Goal: Task Accomplishment & Management: Complete application form

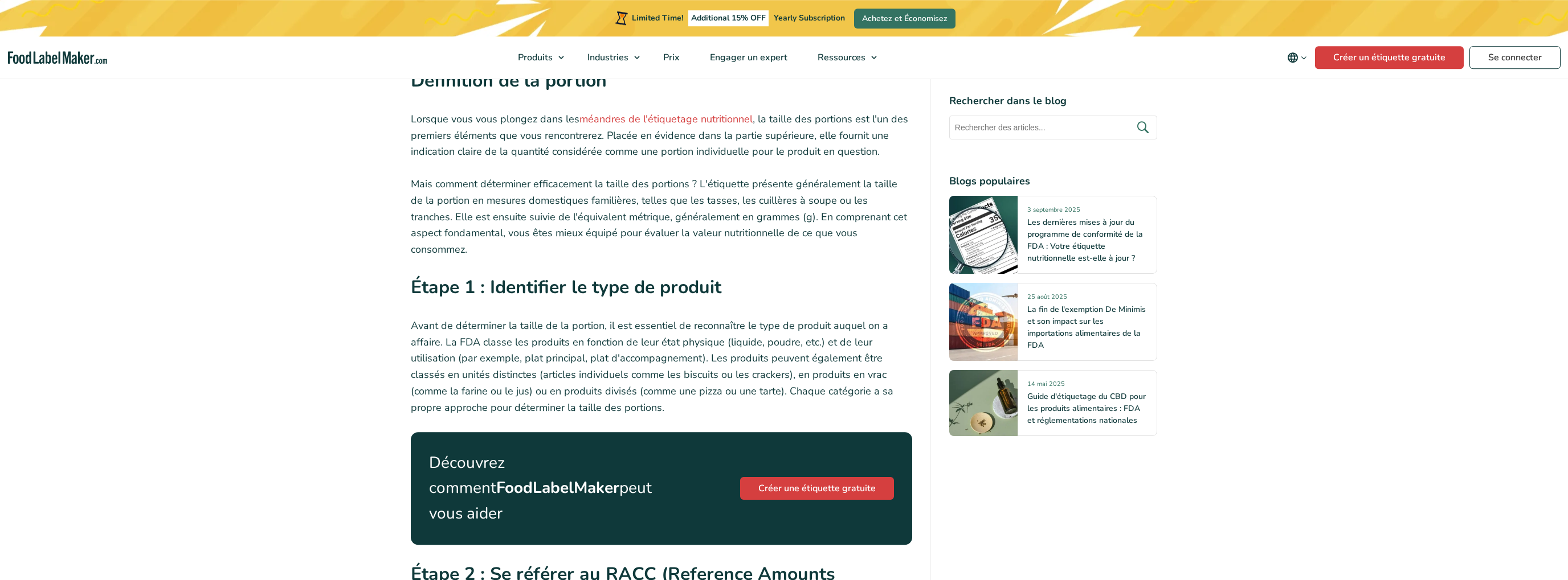
scroll to position [902, 0]
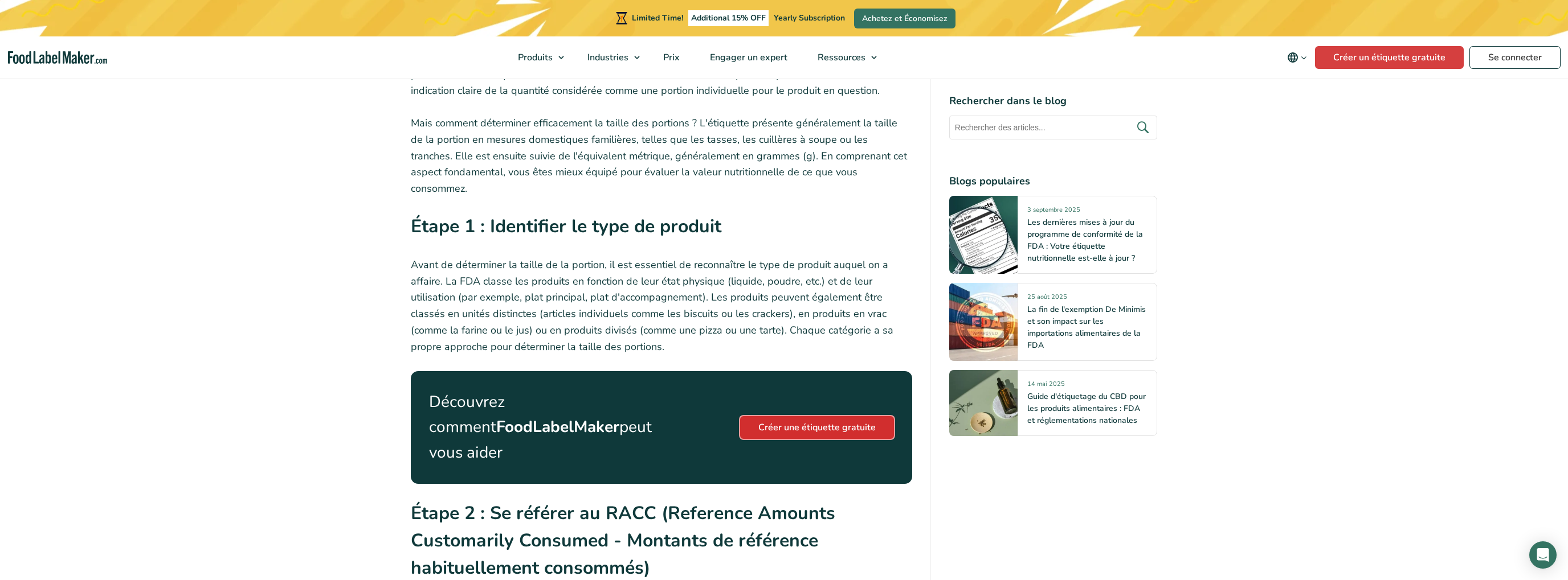
click at [826, 416] on link "Créer une étiquette gratuite" at bounding box center [817, 427] width 154 height 23
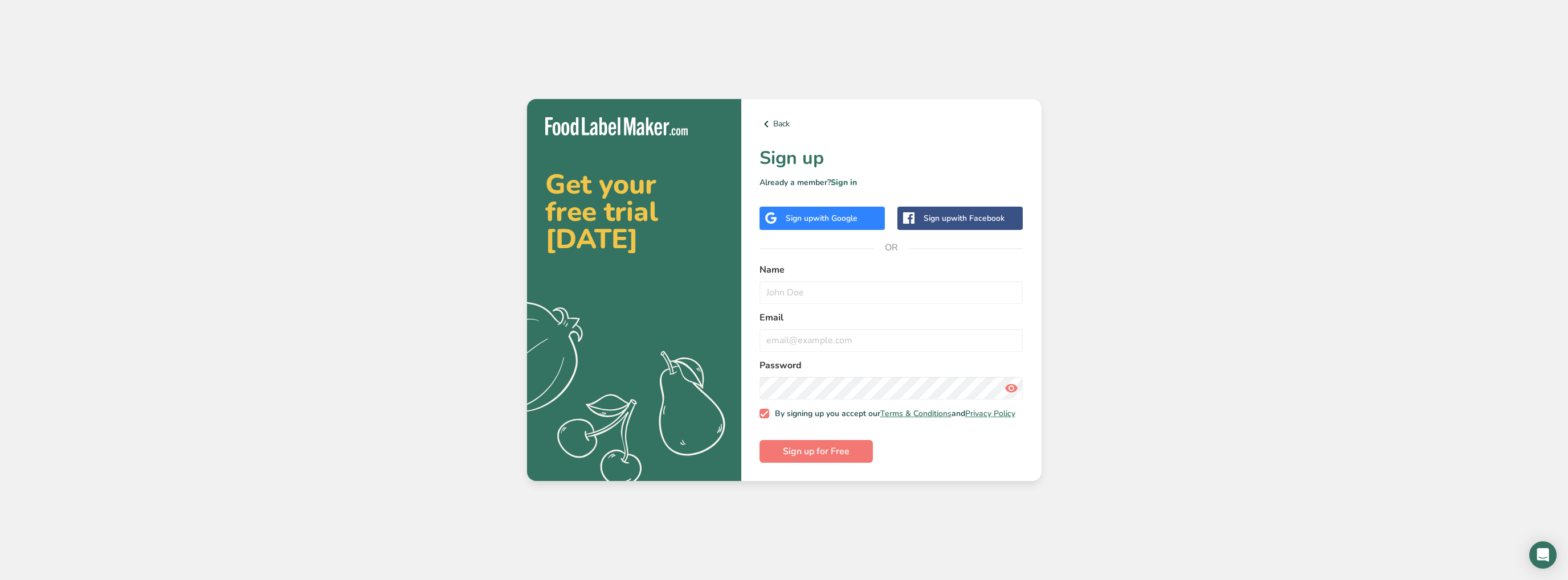
click at [845, 213] on span "with Google" at bounding box center [835, 218] width 44 height 11
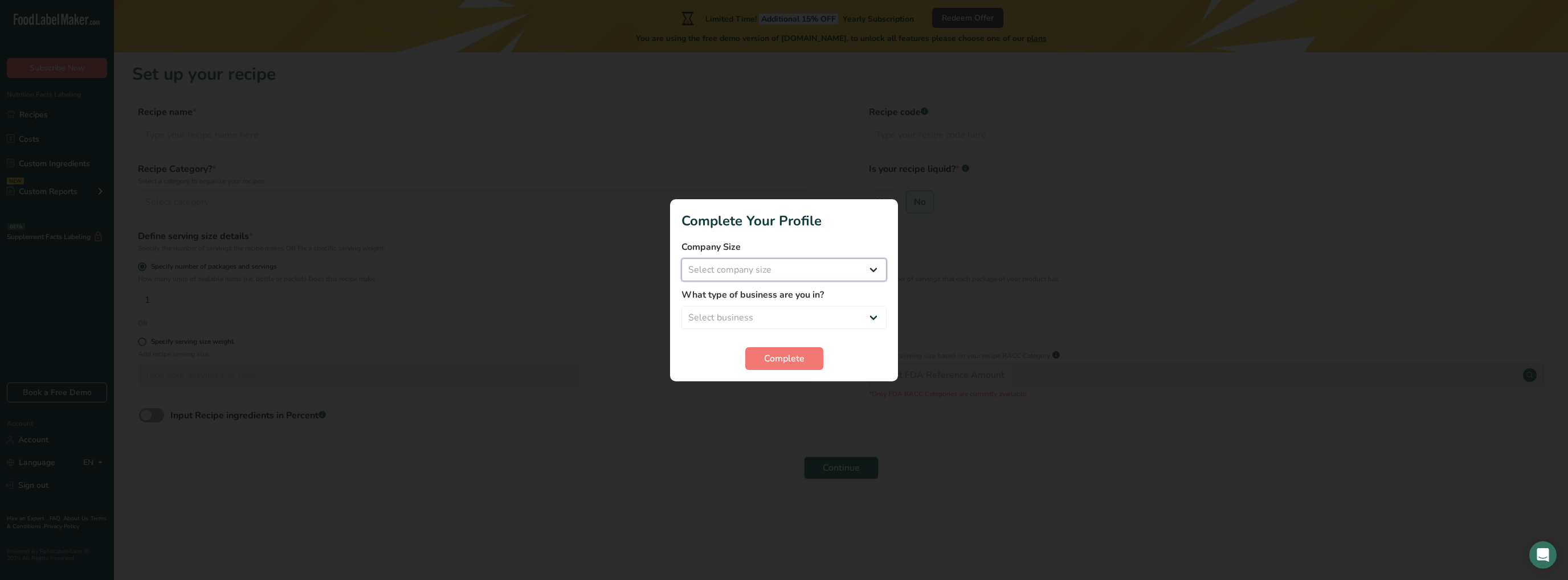
click at [681, 259] on select "Select company size Fewer than 10 Employees 10 to 50 Employees 51 to 500 Employ…" at bounding box center [784, 270] width 205 height 23
select select "2"
click option "10 to 50 Employees" at bounding box center [0, 0] width 0 height 0
click at [681, 306] on select "Select business Packaged Food Manufacturer Restaurant & Cafe Bakery Meal Plans …" at bounding box center [784, 317] width 205 height 23
select select "3"
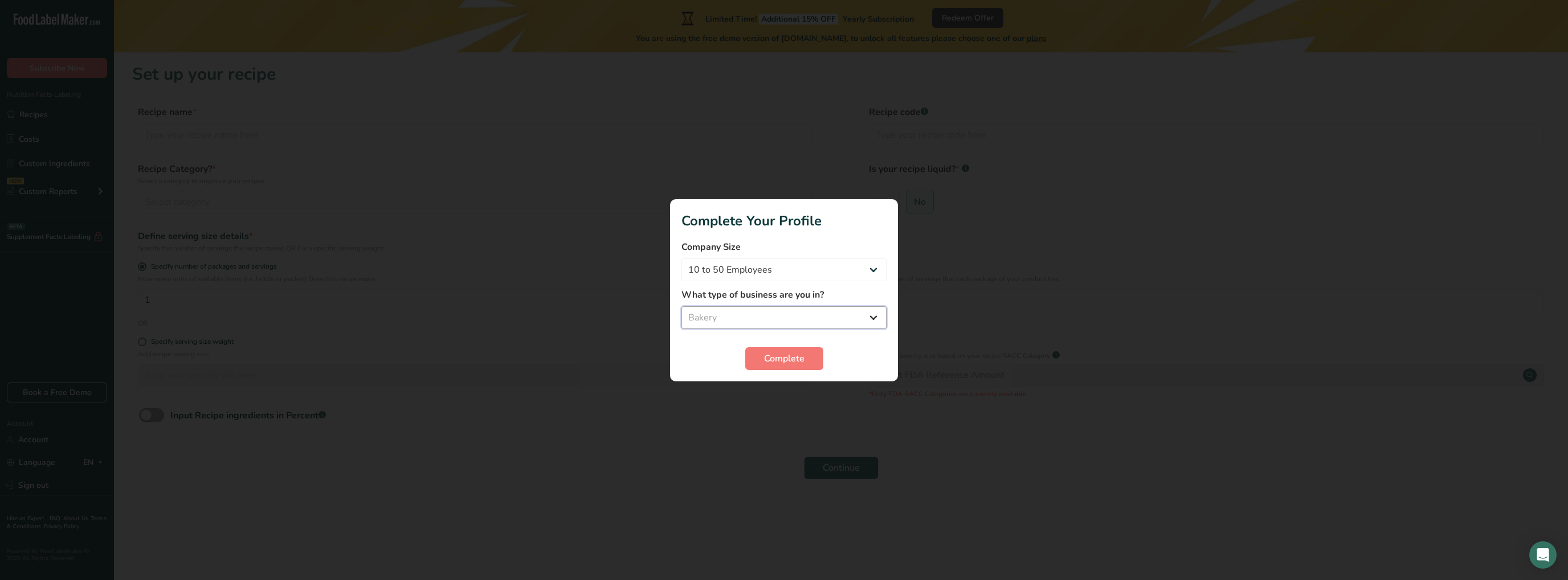
click option "Bakery" at bounding box center [0, 0] width 0 height 0
click at [784, 366] on button "Complete" at bounding box center [784, 359] width 78 height 23
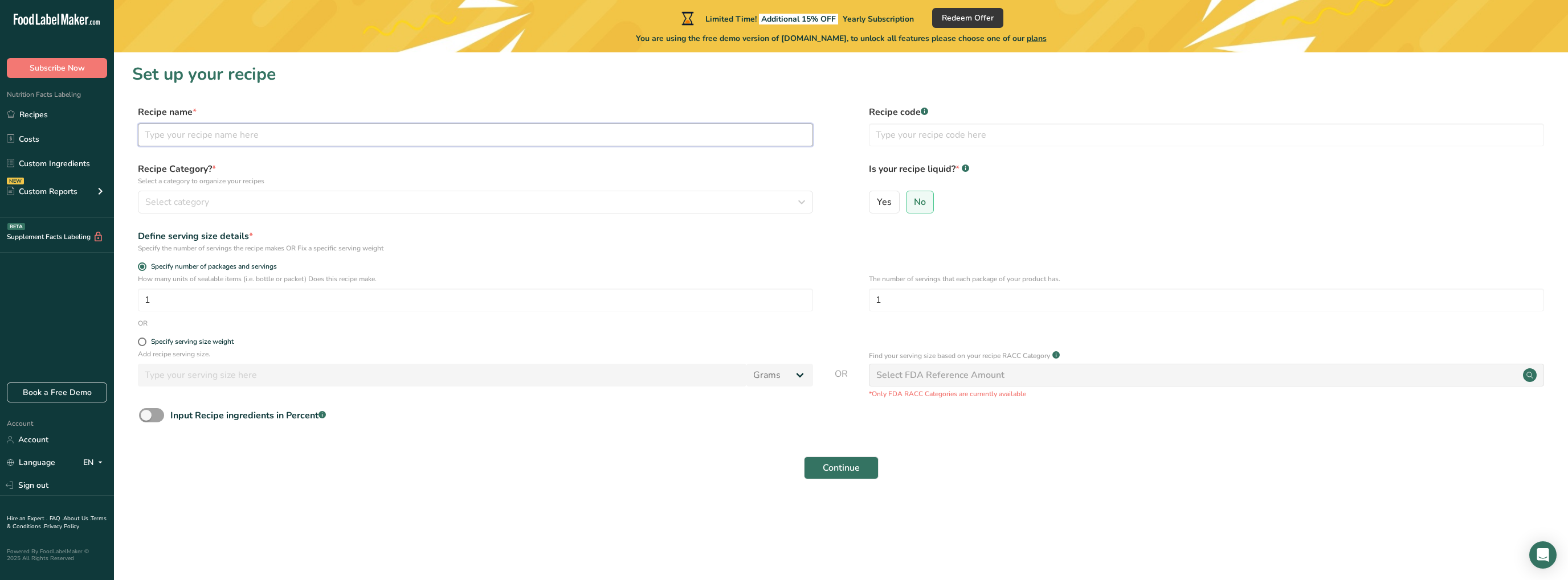
click at [260, 135] on input "text" at bounding box center [475, 135] width 675 height 23
type input "gruyere"
click at [233, 200] on div "Select category" at bounding box center [472, 202] width 653 height 14
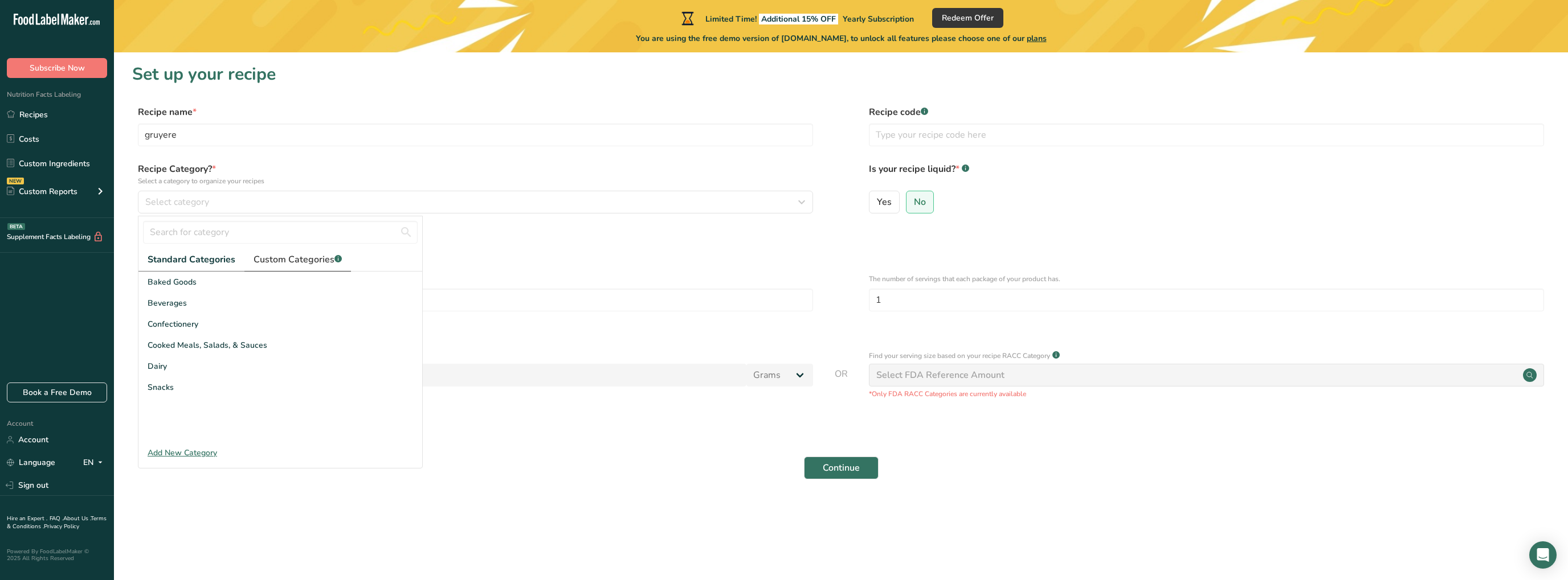
click at [293, 260] on span "Custom Categories .a-a{fill:#347362;}.b-a{fill:#fff;}" at bounding box center [297, 260] width 88 height 14
click at [190, 259] on span "Standard Categories" at bounding box center [190, 260] width 87 height 14
click at [182, 304] on span "Beverages" at bounding box center [167, 303] width 39 height 12
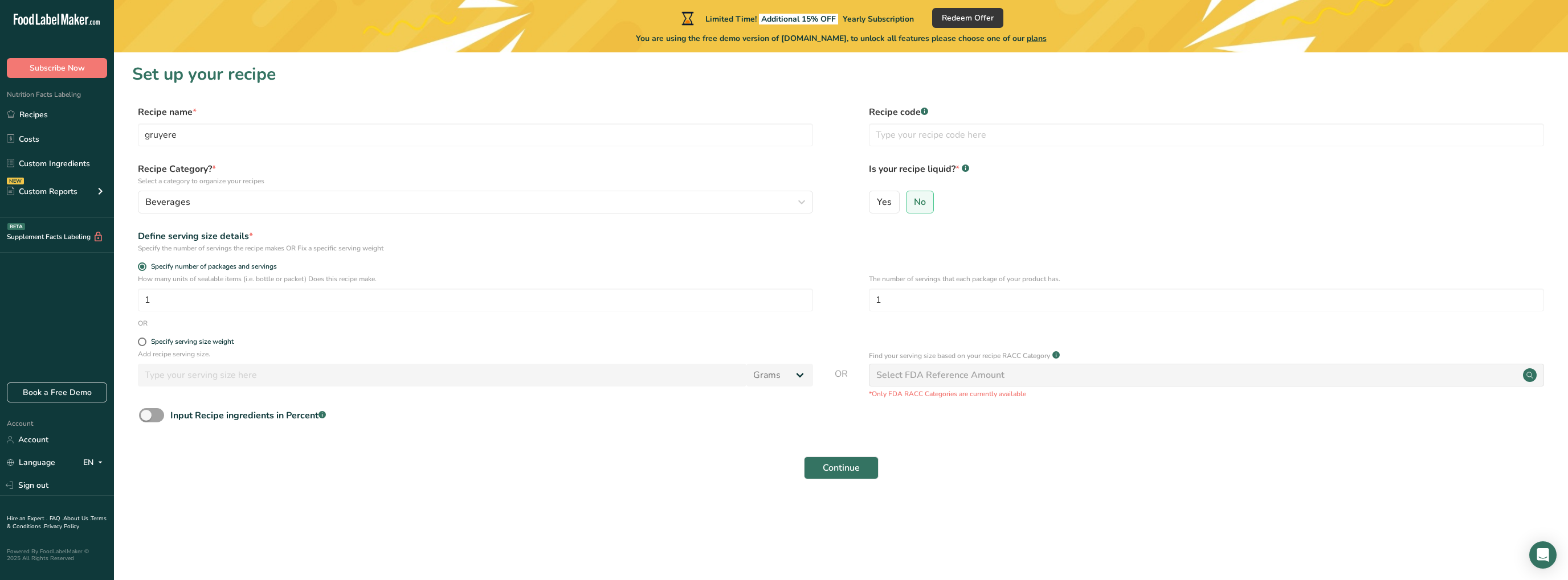
click at [908, 378] on div "Select FDA Reference Amount" at bounding box center [940, 375] width 128 height 14
click at [889, 379] on div "Select FDA Reference Amount" at bounding box center [940, 375] width 128 height 14
click at [918, 206] on span "No" at bounding box center [920, 202] width 12 height 11
click at [914, 205] on input "No" at bounding box center [910, 202] width 8 height 8
click at [822, 471] on button "Continue" at bounding box center [841, 468] width 75 height 23
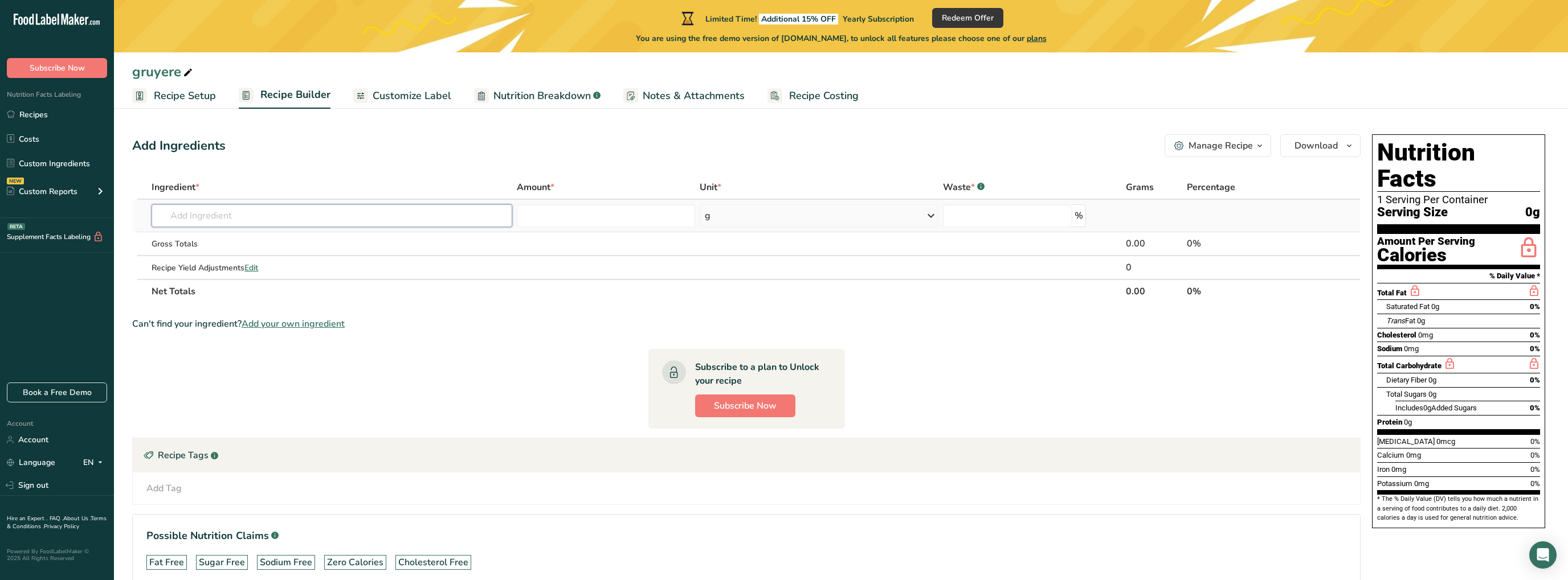
click at [306, 219] on input "text" at bounding box center [331, 216] width 361 height 23
click at [222, 214] on input "text" at bounding box center [331, 216] width 361 height 23
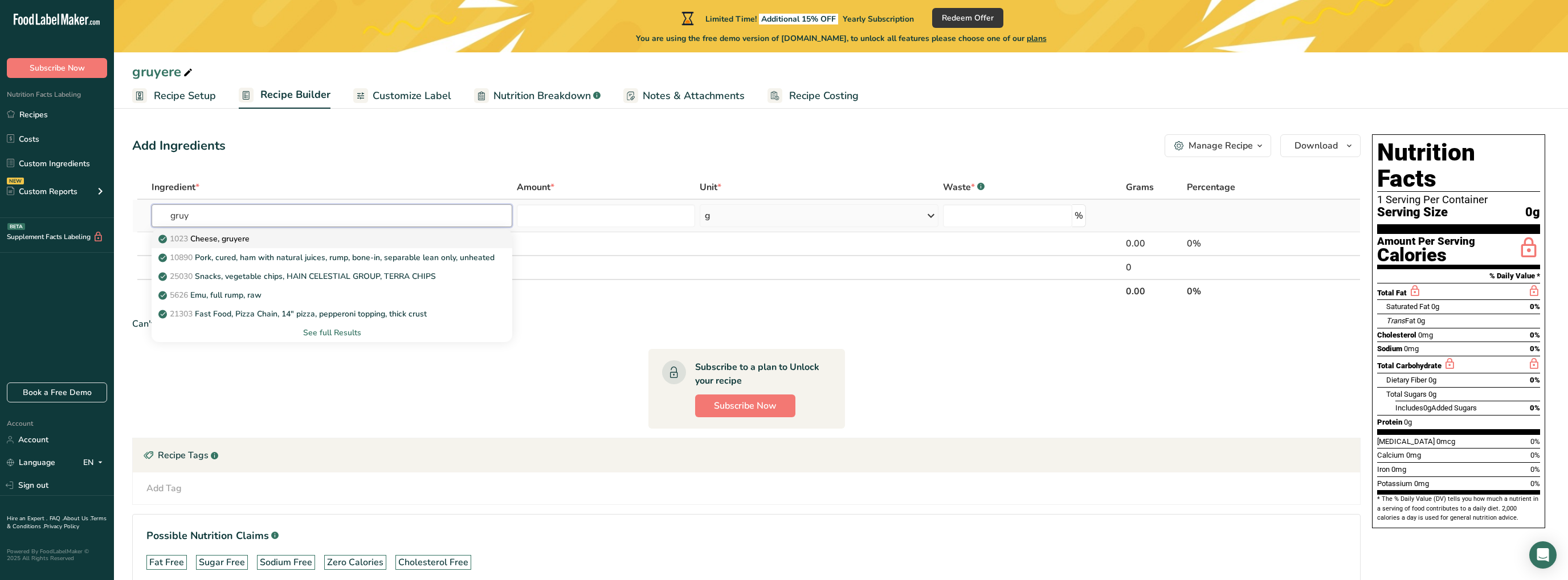
type input "gruy"
click at [203, 240] on p "1023 Cheese, gruyere" at bounding box center [205, 239] width 89 height 12
type input "Cheese, gruyere"
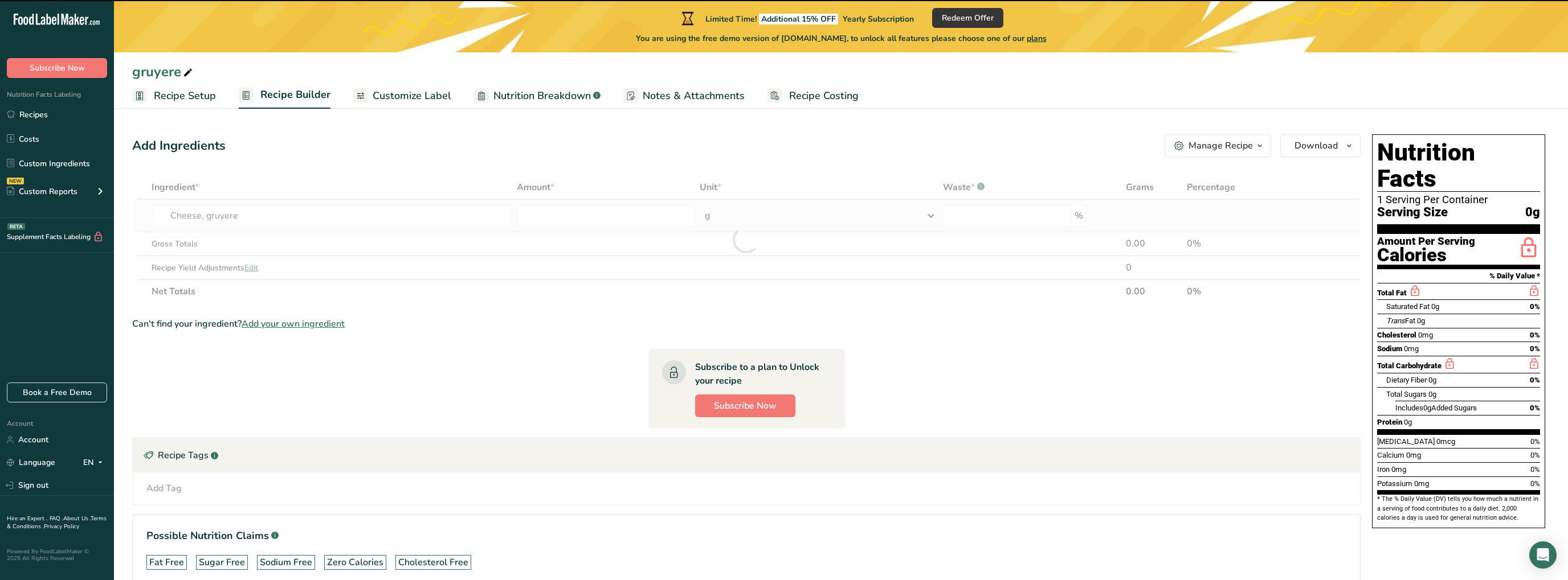
type input "0"
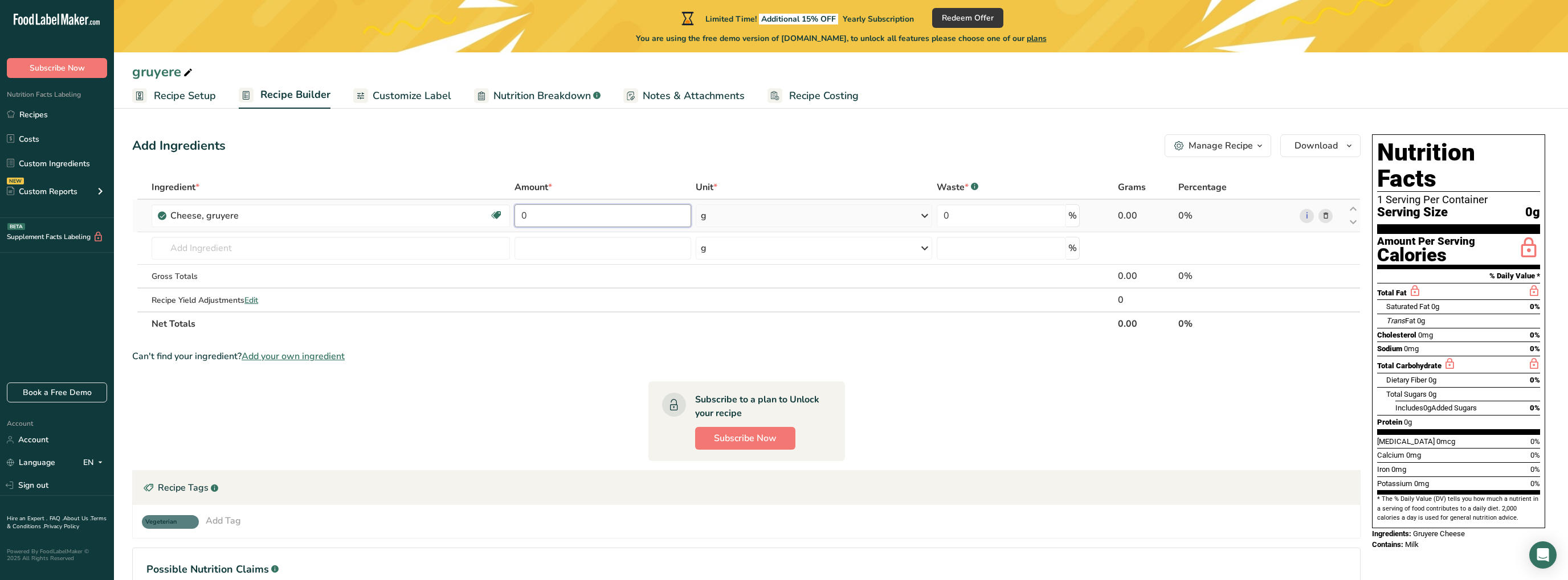
click at [559, 211] on input "0" at bounding box center [602, 216] width 177 height 23
type input "200"
click at [973, 211] on input "0" at bounding box center [1001, 216] width 129 height 23
type input "100"
click at [291, 355] on span "Add your own ingredient" at bounding box center [293, 357] width 103 height 14
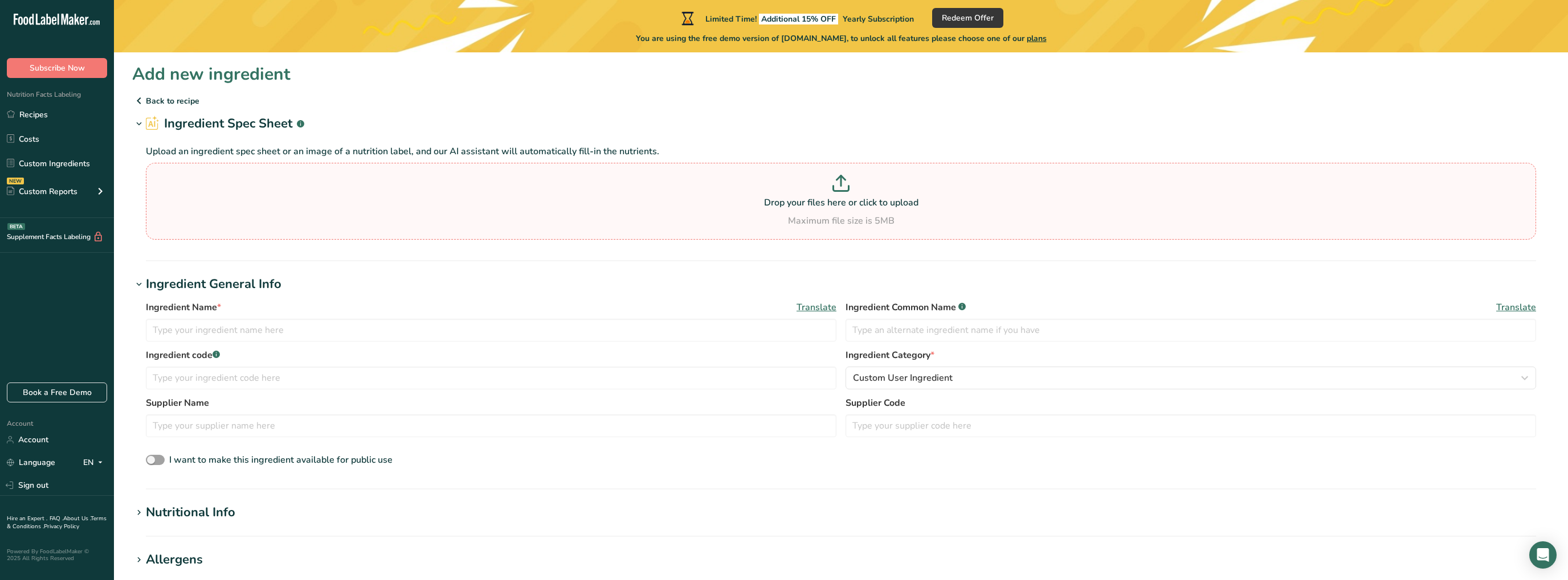
click at [833, 185] on p at bounding box center [841, 185] width 1384 height 21
click at [833, 185] on input "Drop your files here or click to upload Maximum file size is 5MB" at bounding box center [841, 201] width 1390 height 77
type input "C:\fakepath\FT GRUYERE MEULE.doc"
click at [840, 193] on p at bounding box center [841, 185] width 1384 height 21
click at [840, 193] on input "Drop your files here or click to upload Maximum file size is 5MB" at bounding box center [841, 201] width 1390 height 77
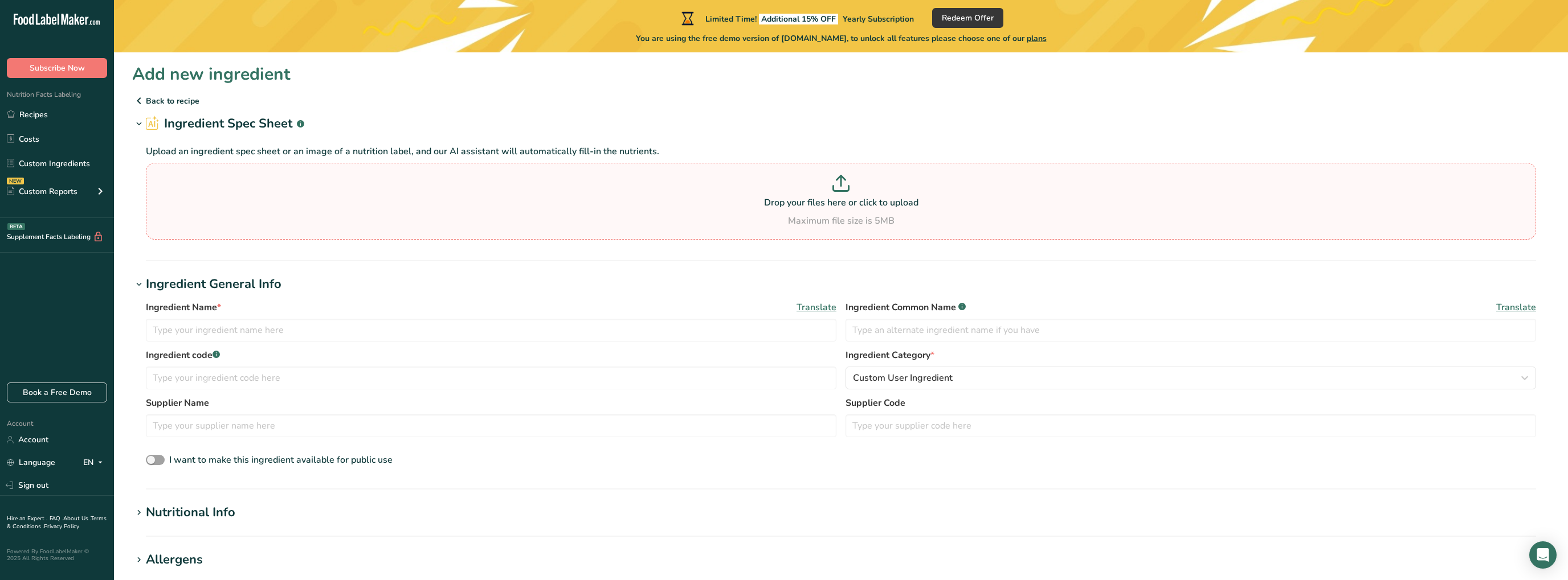
type input "C:\fakepath\FT GRUYERE MEULE.doc"
click at [854, 196] on p "Drop your files here or click to upload" at bounding box center [841, 202] width 1384 height 14
click at [854, 196] on input "Drop your files here or click to upload Maximum file size is 5MB" at bounding box center [841, 201] width 1390 height 77
type input "C:\fakepath\FT GRUYERE MEULE.pdf"
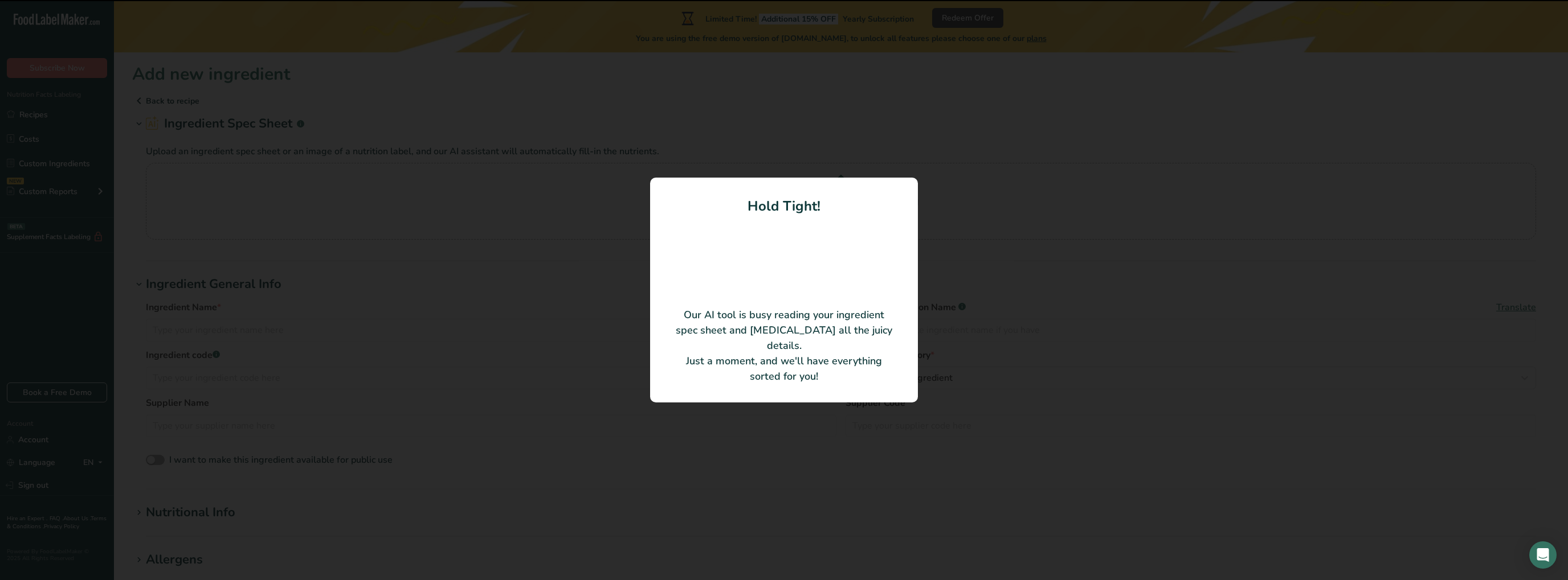
type input "FT GRUYERE MEULE"
type input "FROMAGERIES ARNAUD"
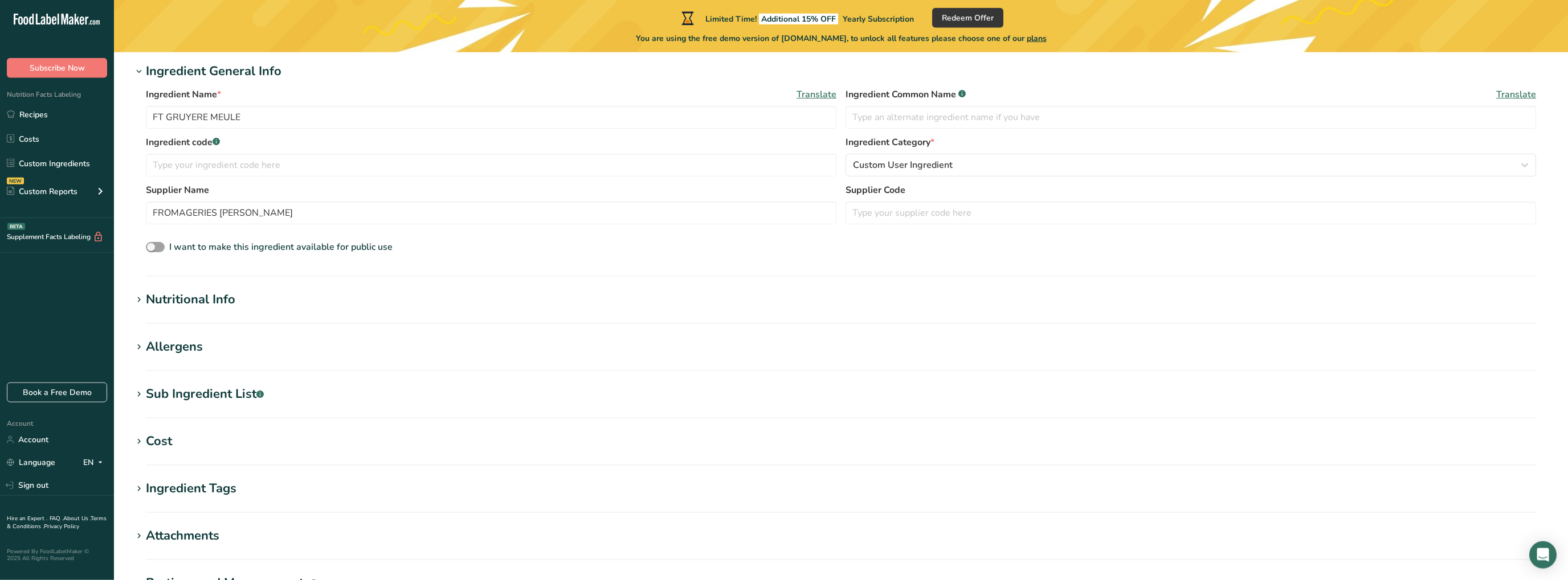
scroll to position [180, 0]
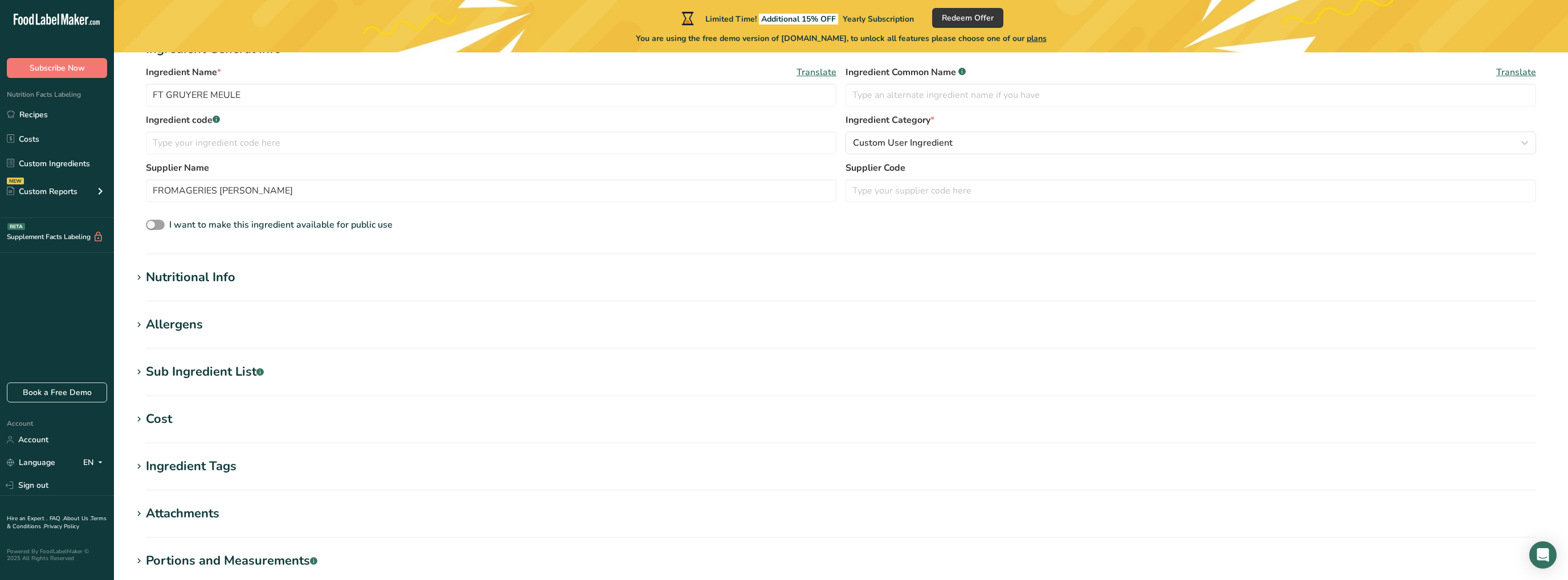
click at [419, 294] on section "Nutritional Info Serving Size .a-a{fill:#347362;}.b-a{fill:#fff;} Add ingredien…" at bounding box center [841, 284] width 1417 height 34
click at [143, 278] on icon at bounding box center [139, 278] width 11 height 16
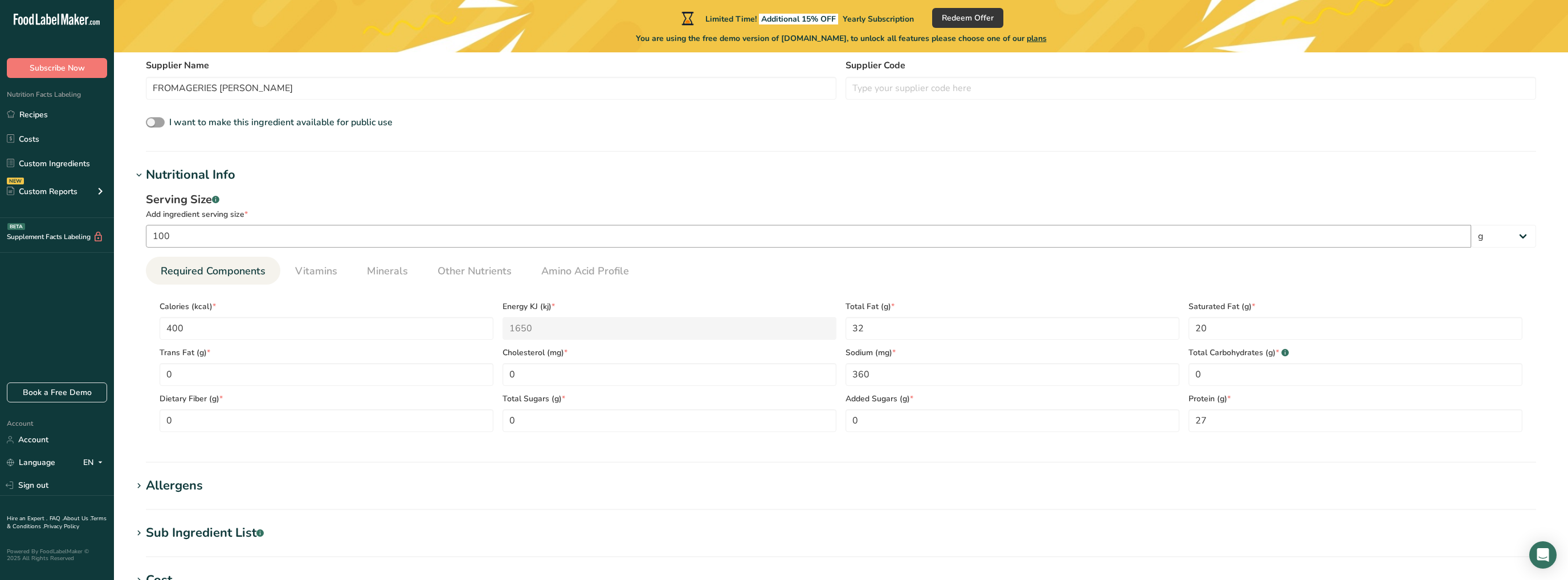
scroll to position [301, 0]
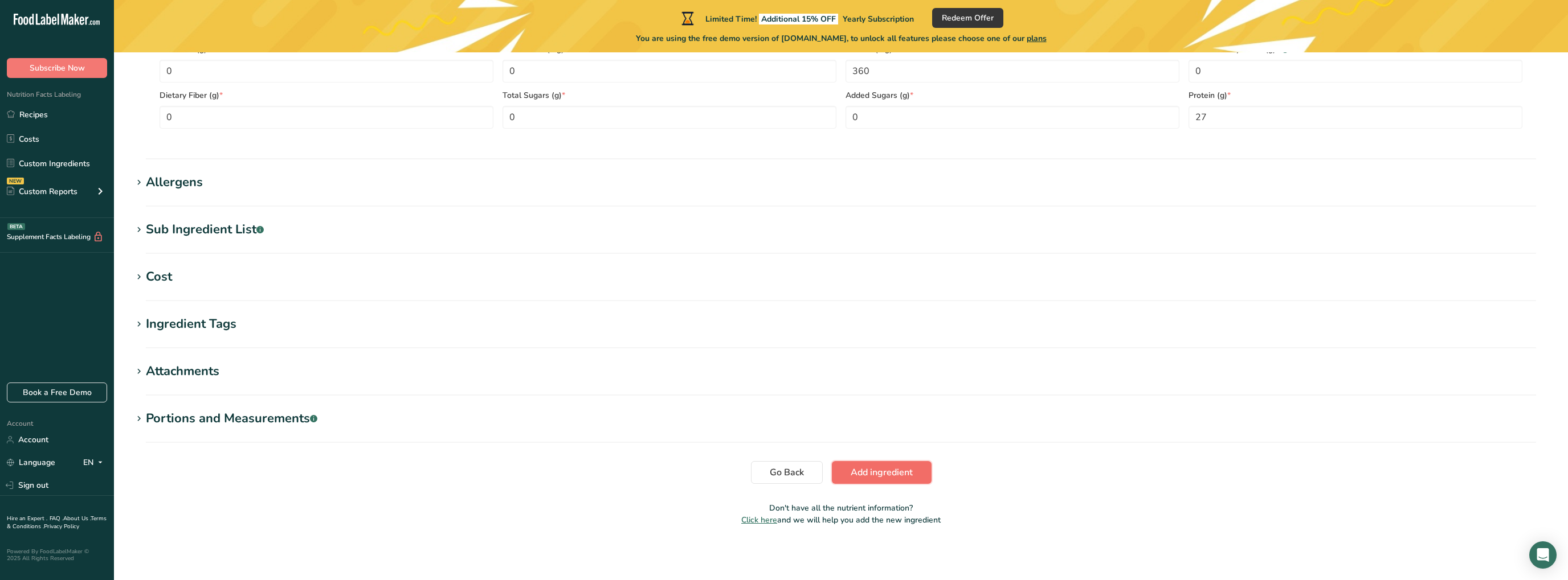
click at [856, 472] on span "Add ingredient" at bounding box center [881, 472] width 62 height 14
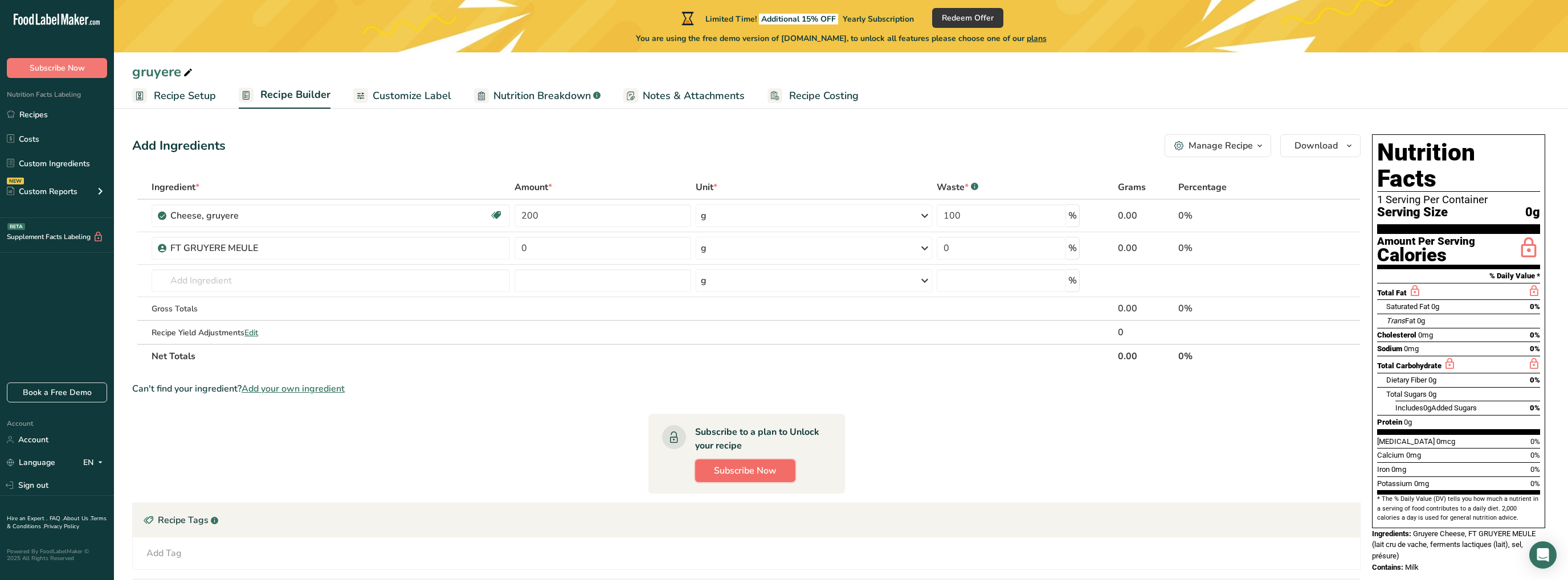
click at [779, 468] on button "Subscribe Now" at bounding box center [744, 471] width 100 height 23
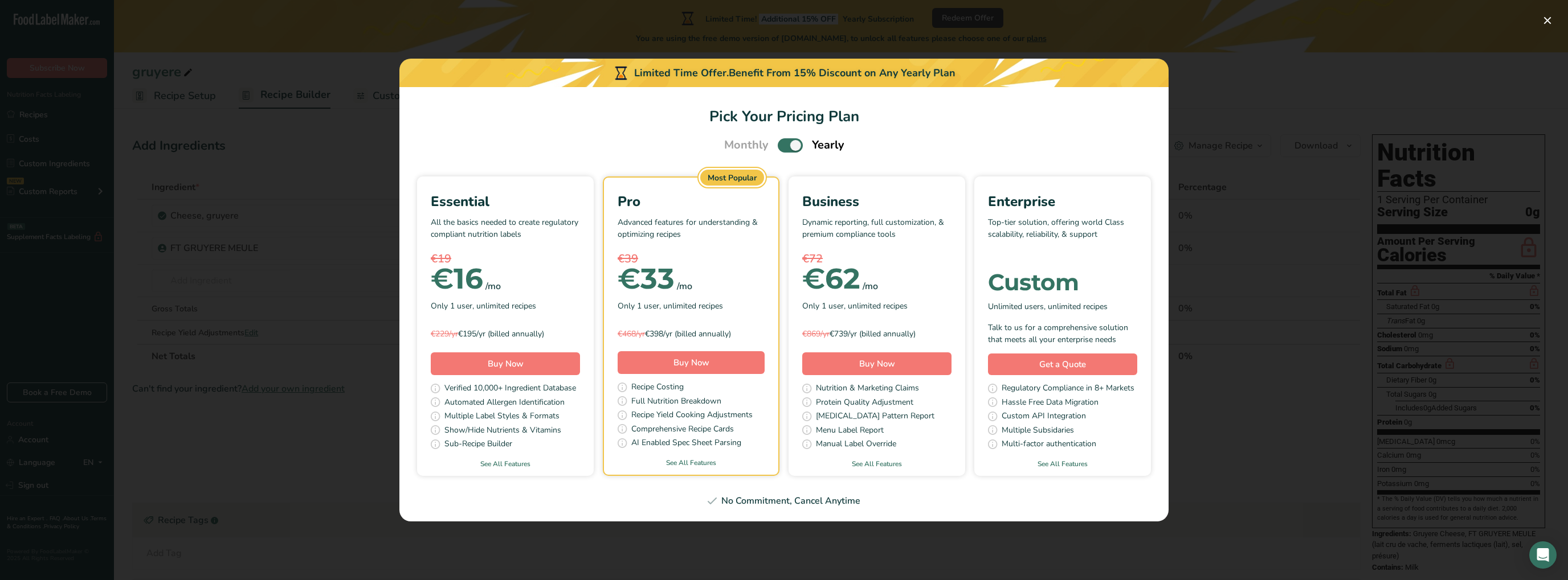
click at [732, 498] on div "No Commitment, Cancel Anytime" at bounding box center [784, 501] width 741 height 14
click at [717, 503] on icon "Pick Your Pricing Plan Modal" at bounding box center [712, 501] width 9 height 7
click at [1211, 327] on div "Pick Your Pricing Plan Modal" at bounding box center [784, 290] width 1568 height 580
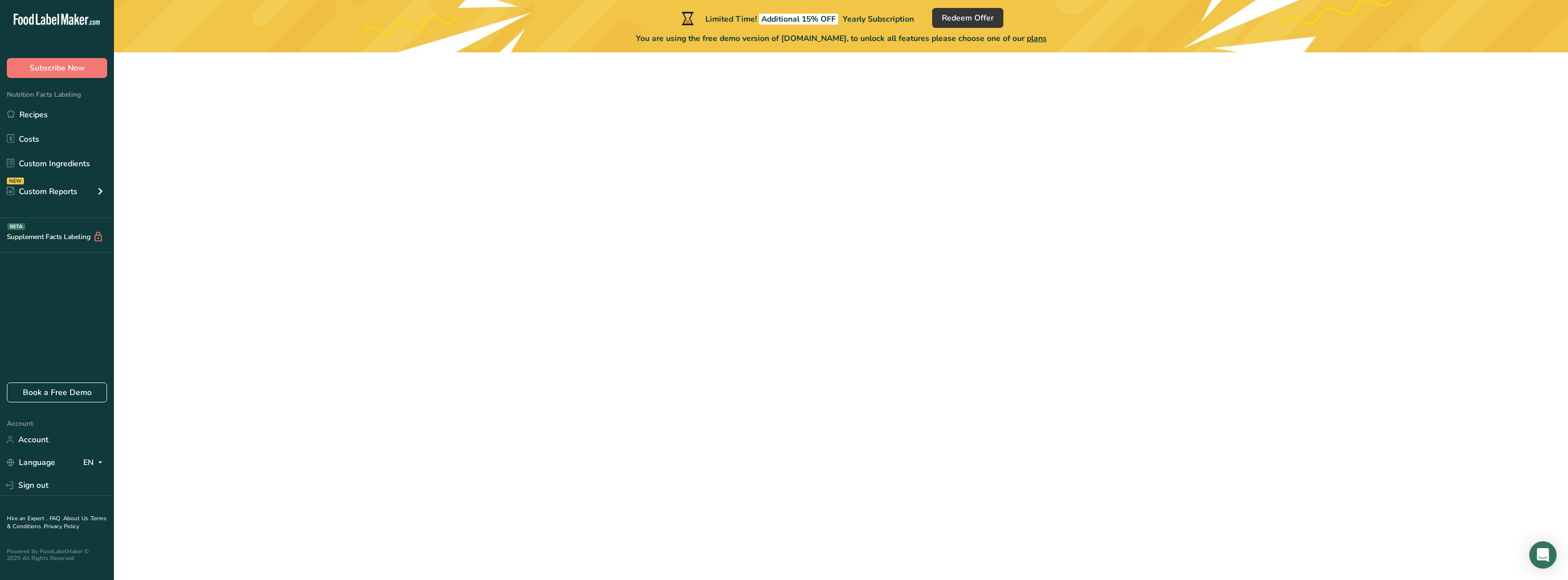
scroll to position [74, 0]
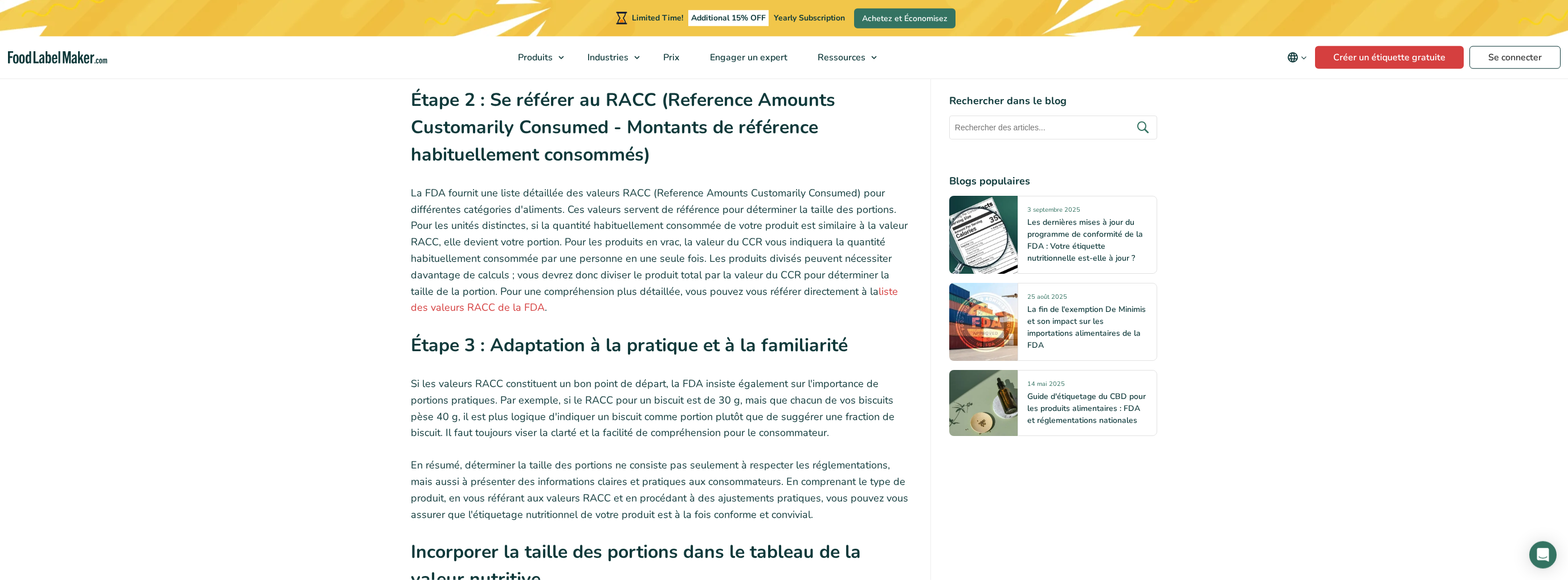
scroll to position [1322, 0]
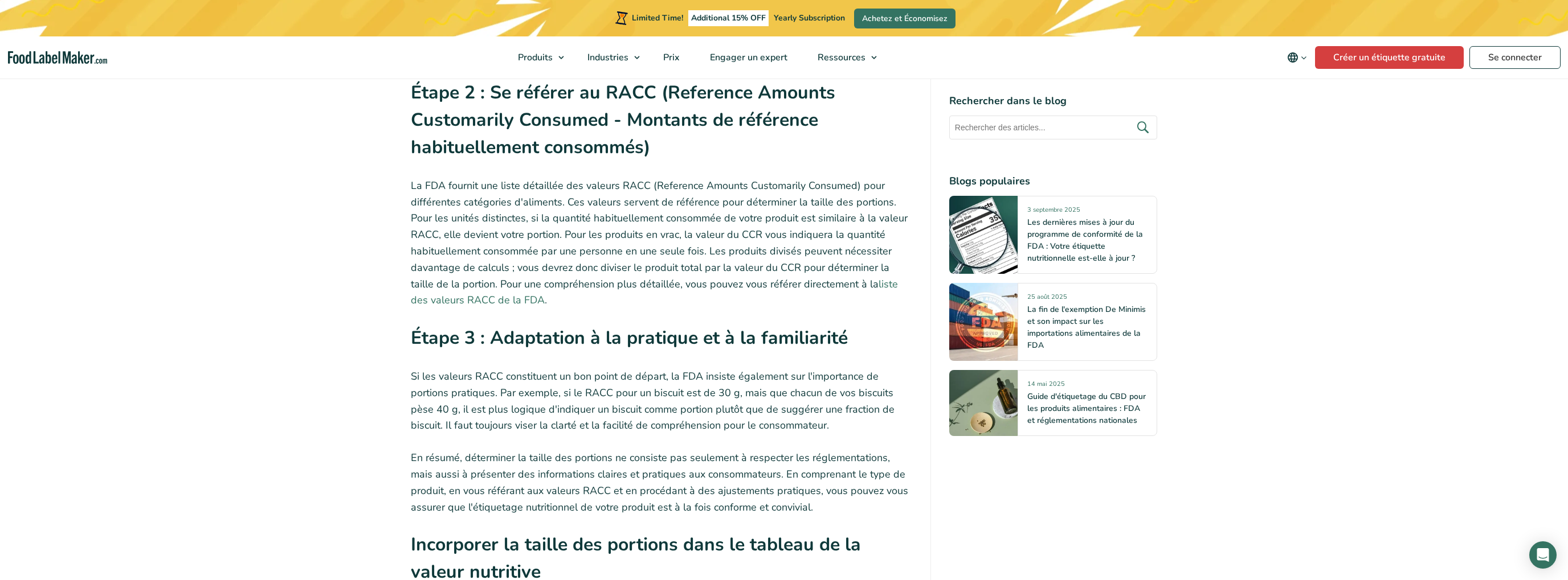
click at [480, 288] on link "liste des valeurs RACC de la FDA" at bounding box center [654, 293] width 487 height 30
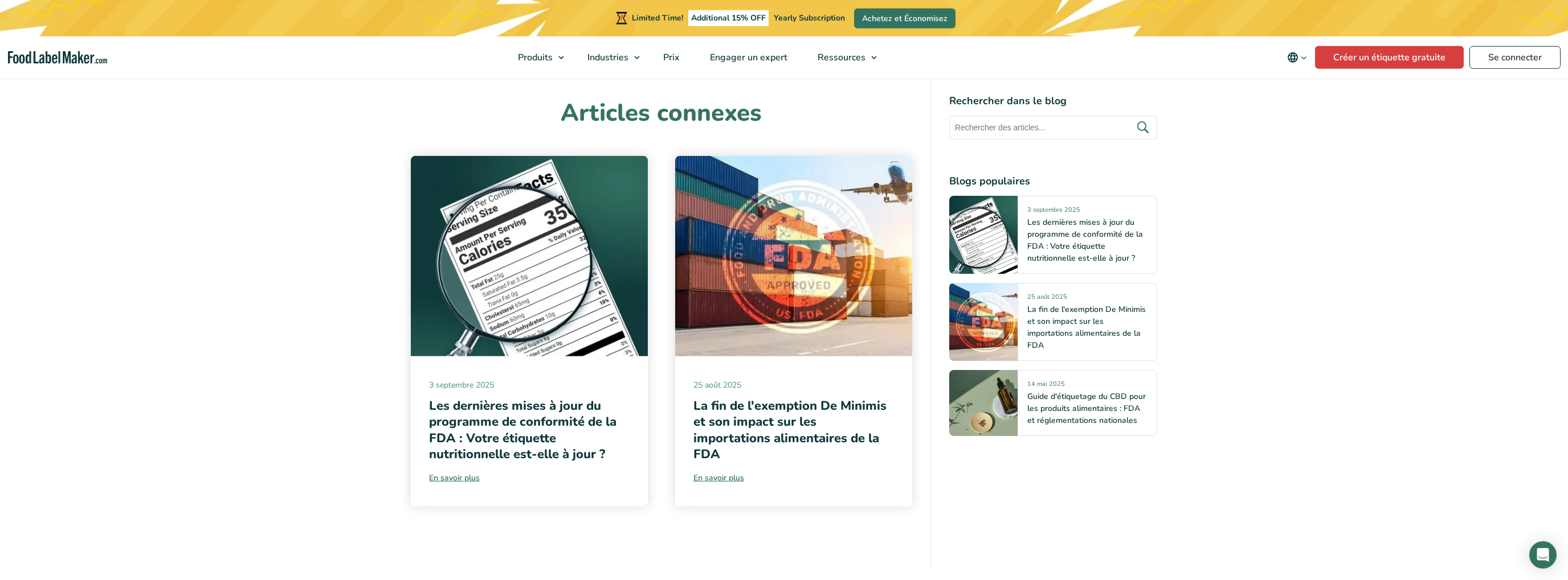
scroll to position [3126, 0]
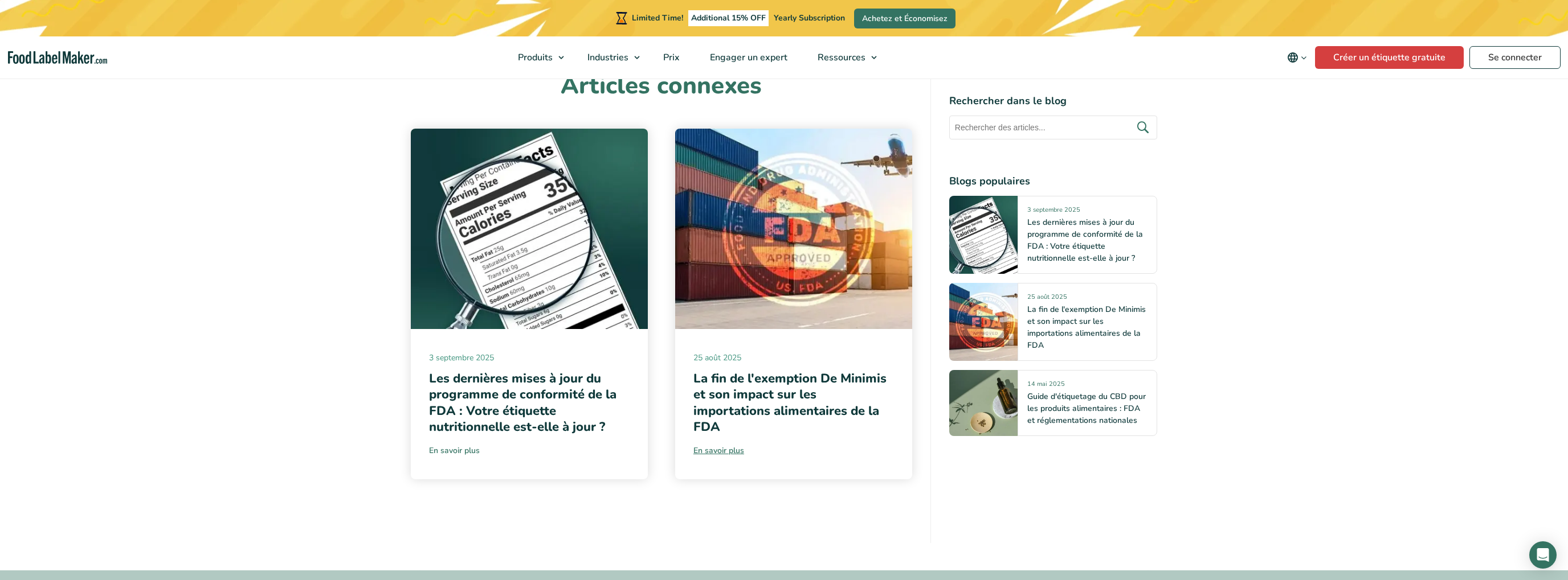
click at [470, 445] on link "En savoir plus" at bounding box center [529, 451] width 200 height 12
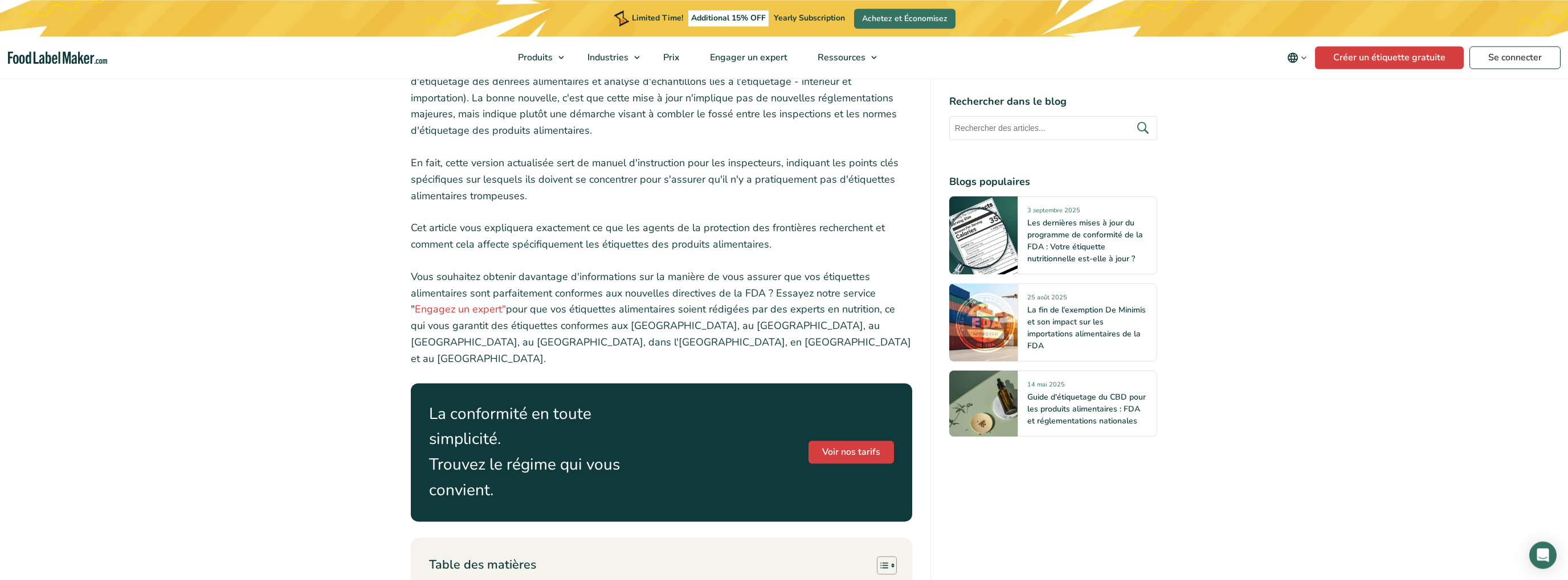
scroll to position [541, 0]
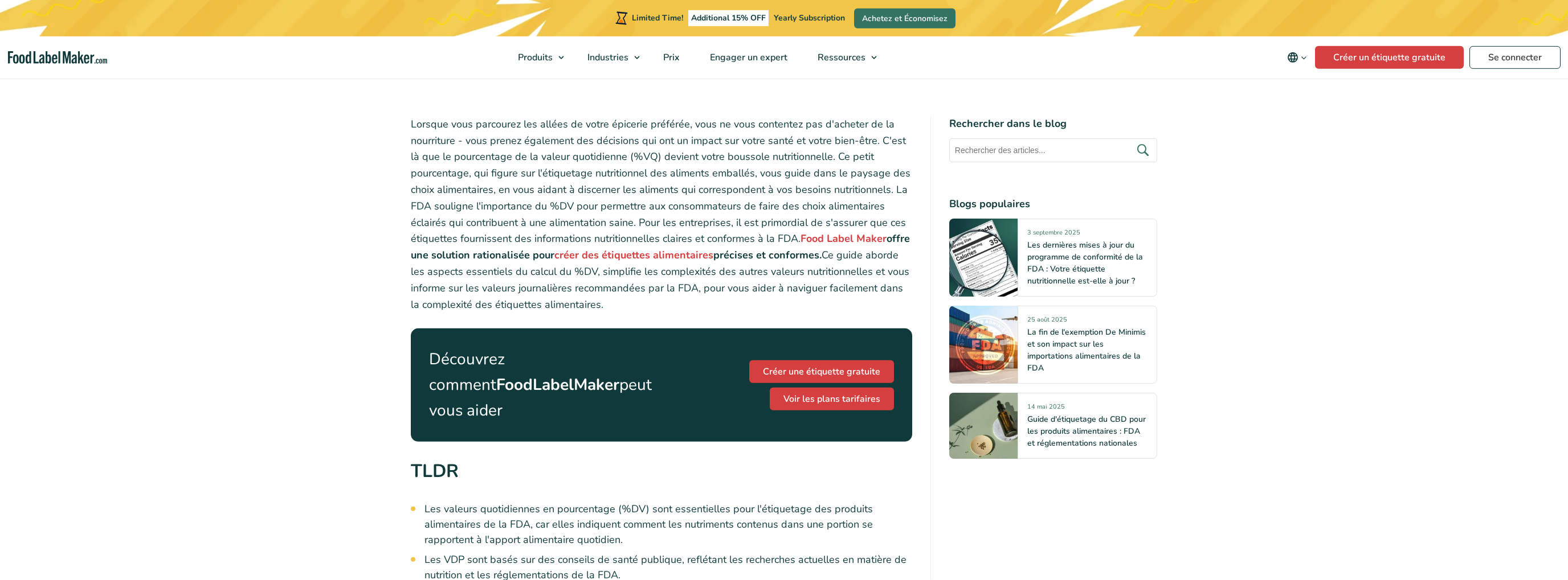
scroll to position [360, 0]
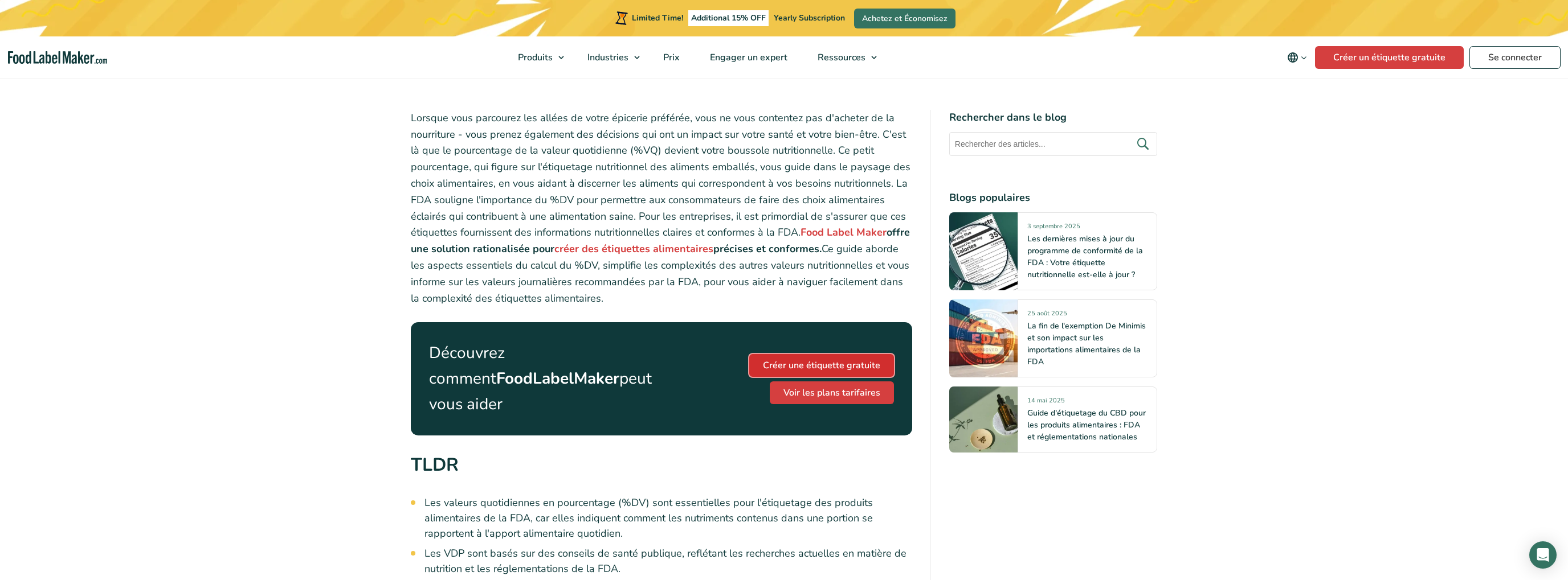
click at [857, 359] on link "Créer une étiquette gratuite" at bounding box center [821, 366] width 145 height 23
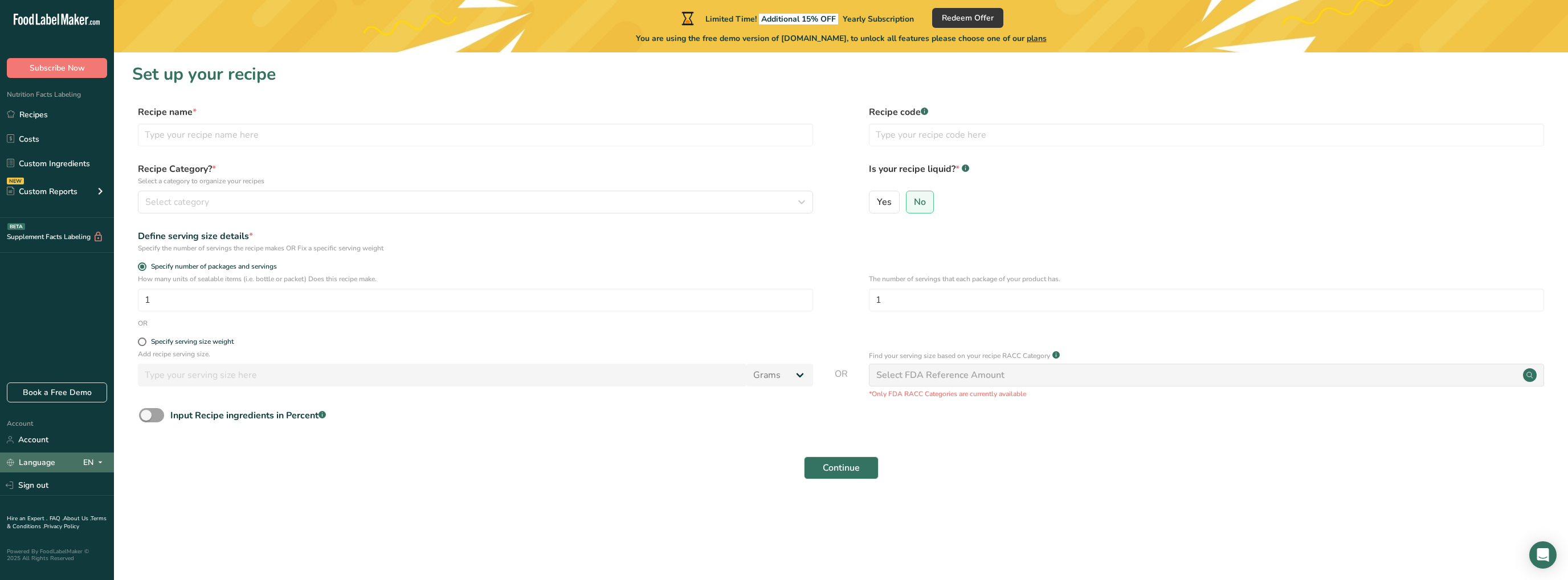
click at [97, 461] on icon at bounding box center [100, 463] width 9 height 14
click at [93, 463] on span at bounding box center [100, 463] width 14 height 14
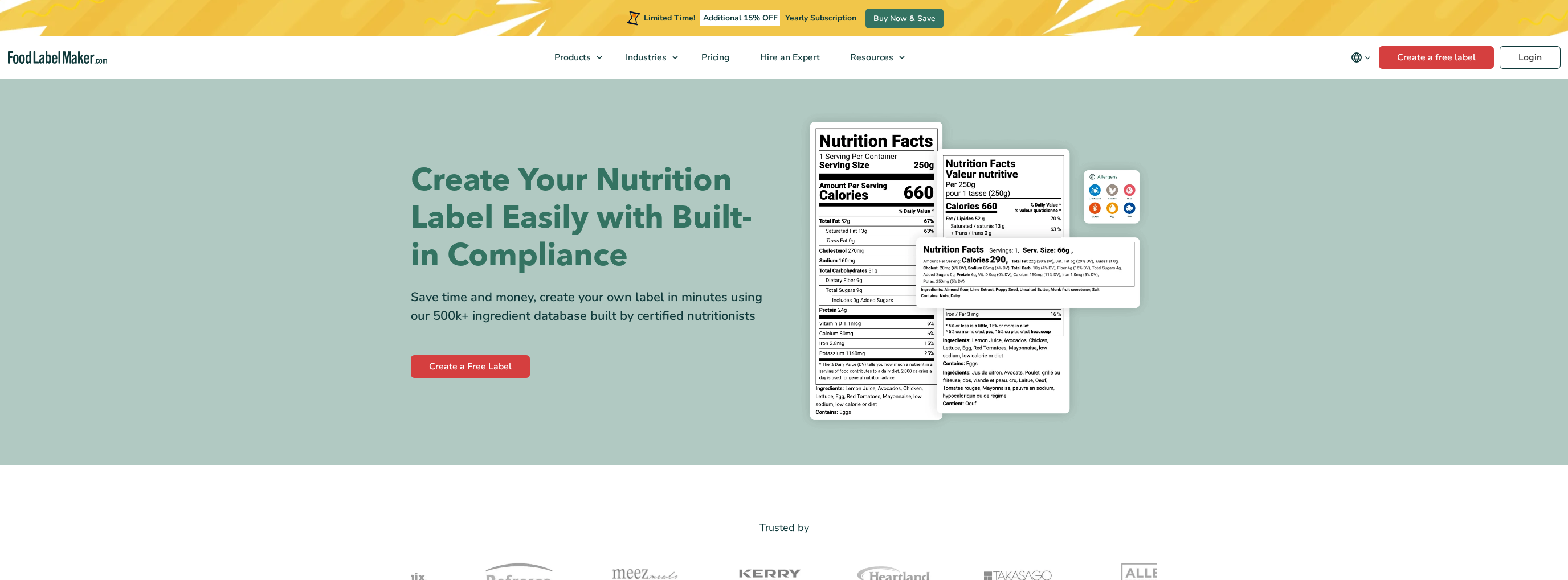
click at [477, 387] on div "Create Your Nutrition Label Easily with Built-in Compliance Save time and money…" at bounding box center [784, 272] width 747 height 334
click at [477, 365] on link "Create a Free Label" at bounding box center [470, 366] width 119 height 23
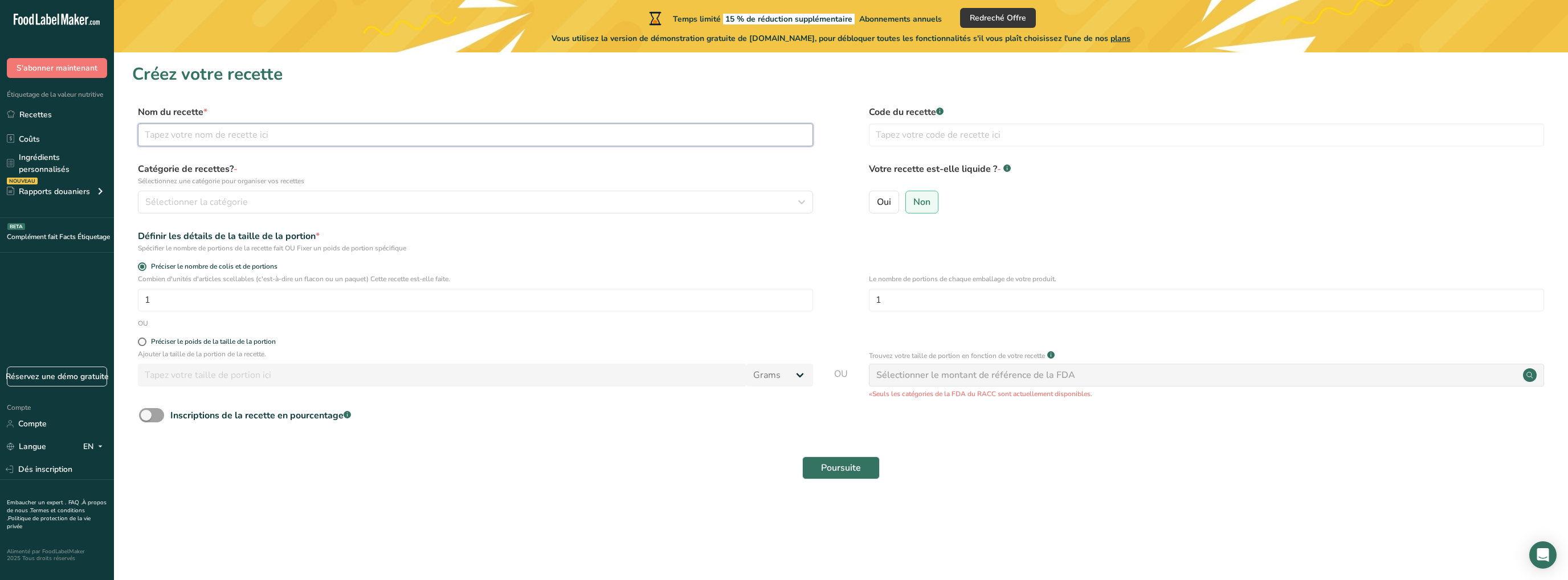
click at [268, 133] on input "text" at bounding box center [475, 135] width 675 height 23
type input "gruyére"
click at [213, 208] on span "Sélectionner la catégorie" at bounding box center [196, 202] width 102 height 14
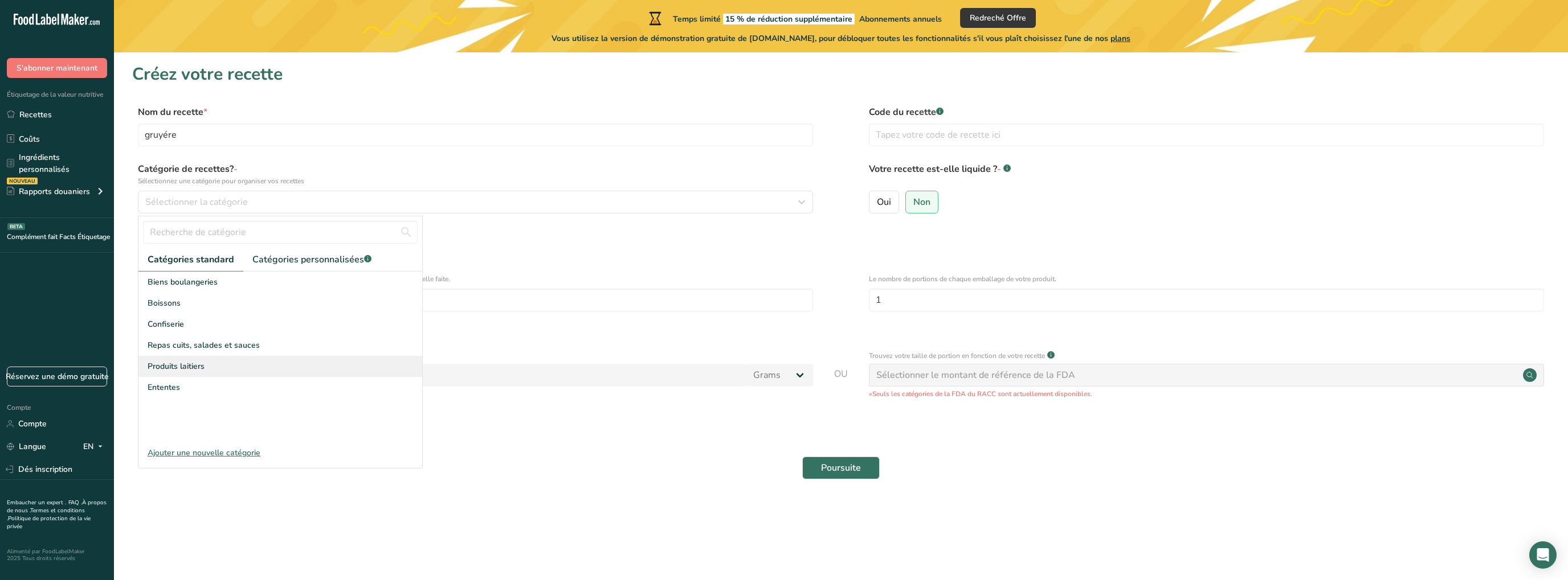
click at [200, 370] on span "Produits laitiers" at bounding box center [176, 366] width 57 height 12
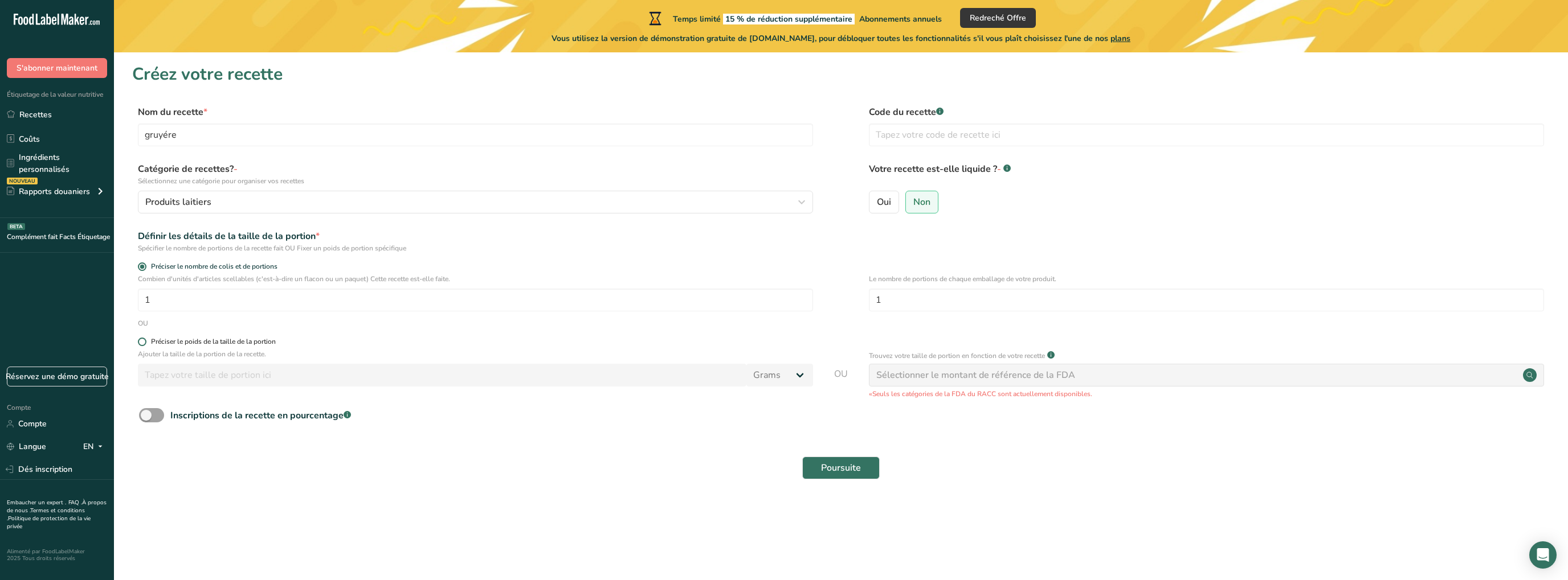
click at [144, 341] on span at bounding box center [142, 342] width 8 height 8
click at [144, 341] on input "Préciser le poids de la taille de la portion" at bounding box center [142, 342] width 8 height 8
radio input "true"
radio input "false"
click at [699, 379] on input "number" at bounding box center [442, 375] width 608 height 23
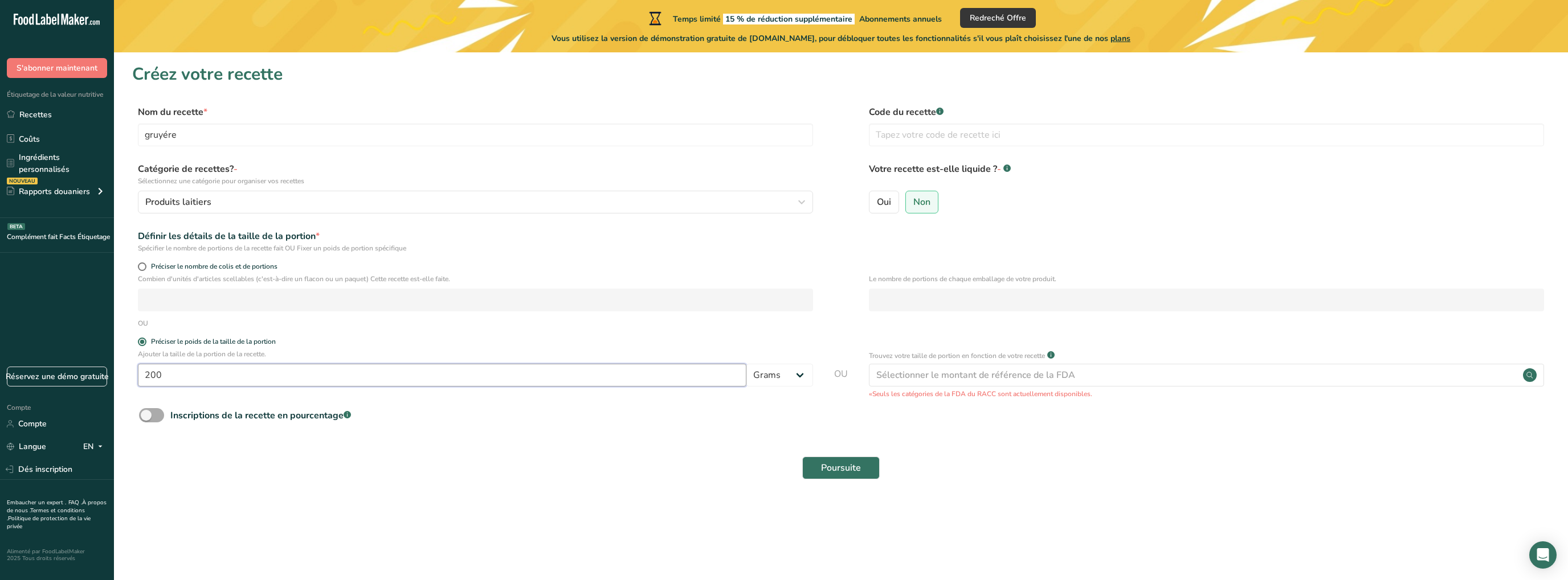
type input "200"
click at [160, 421] on span at bounding box center [151, 415] width 25 height 14
click at [147, 419] on input "Inscriptions de la recette en pourcentage .a-a{fill:#347362;}.b-a{fill:#fff;}" at bounding box center [143, 415] width 8 height 8
checkbox input "true"
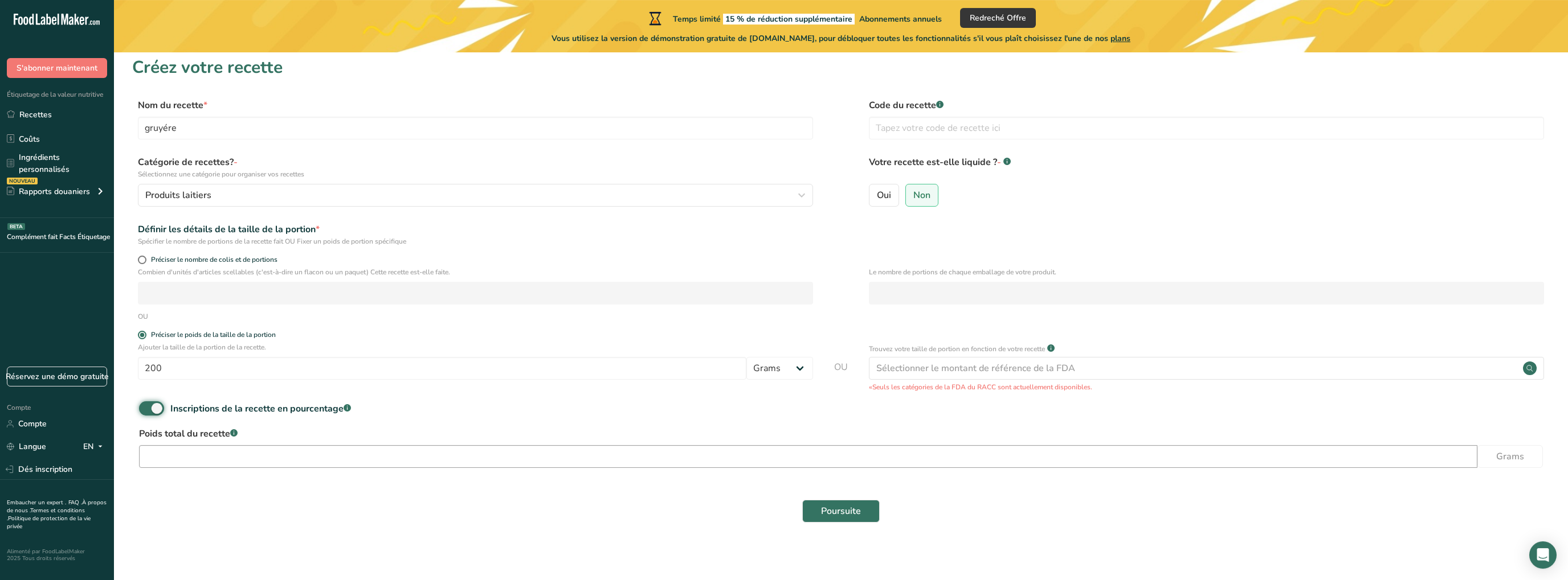
scroll to position [11, 0]
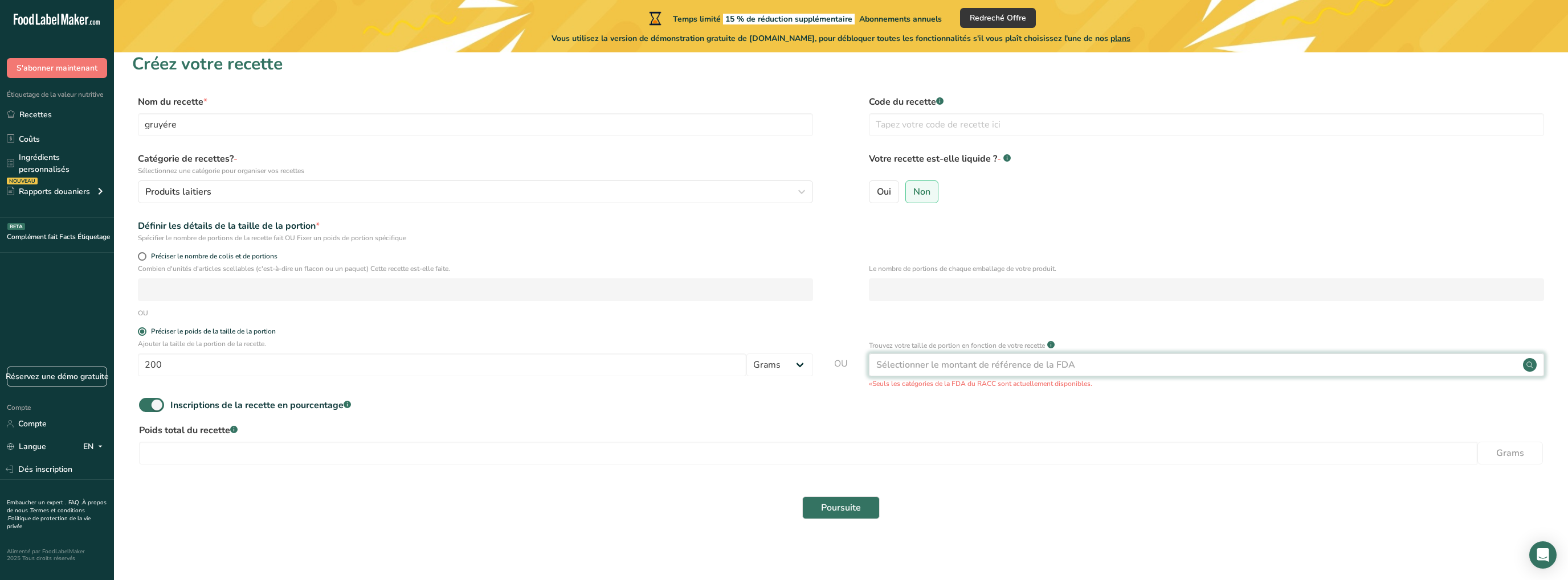
click at [1095, 364] on div "Sélectionner le montant de référence de la FDA" at bounding box center [1206, 365] width 675 height 23
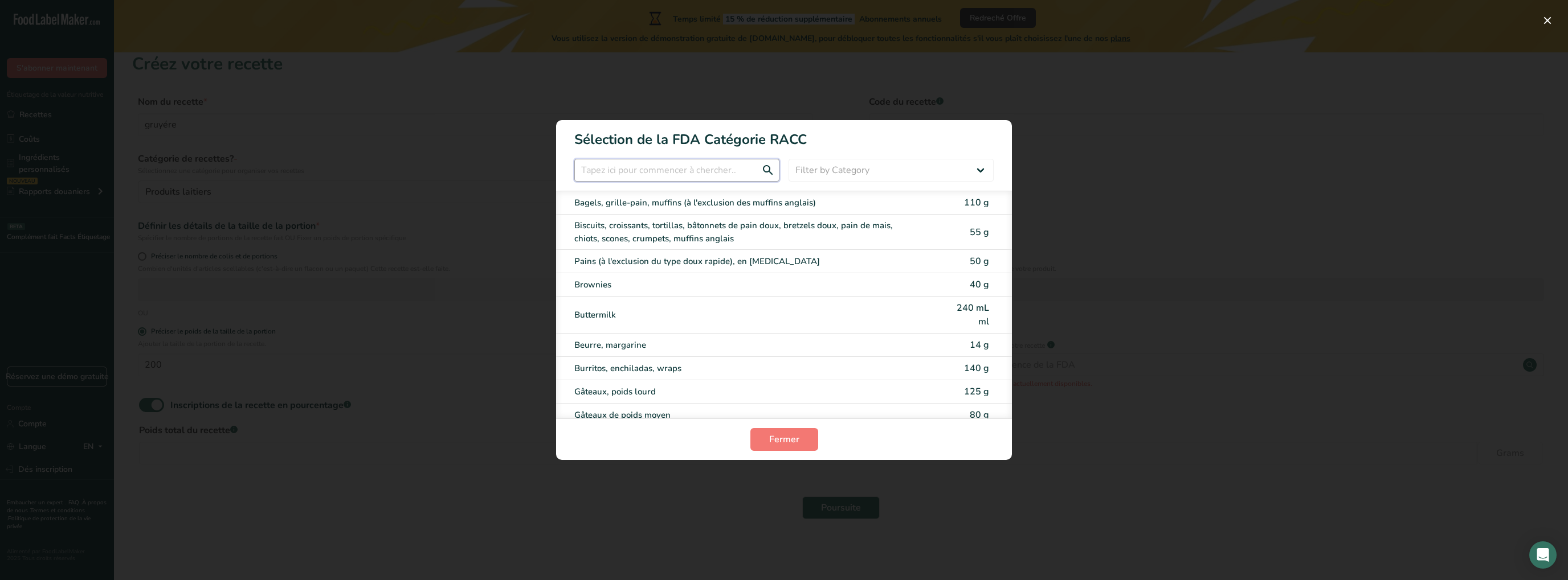
click at [669, 170] on input "RACC Catégorie Sélection Modale" at bounding box center [677, 170] width 205 height 23
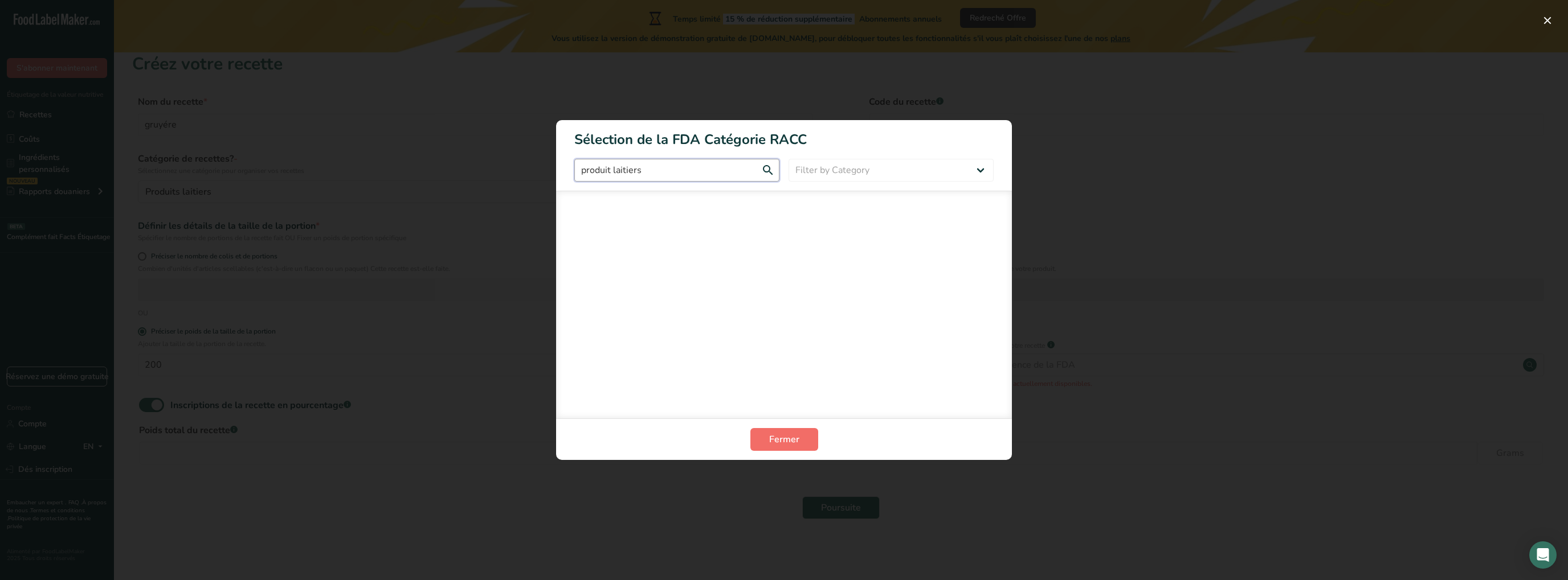
type input "produit laitiers"
click at [763, 450] on button "Fermer" at bounding box center [784, 439] width 68 height 23
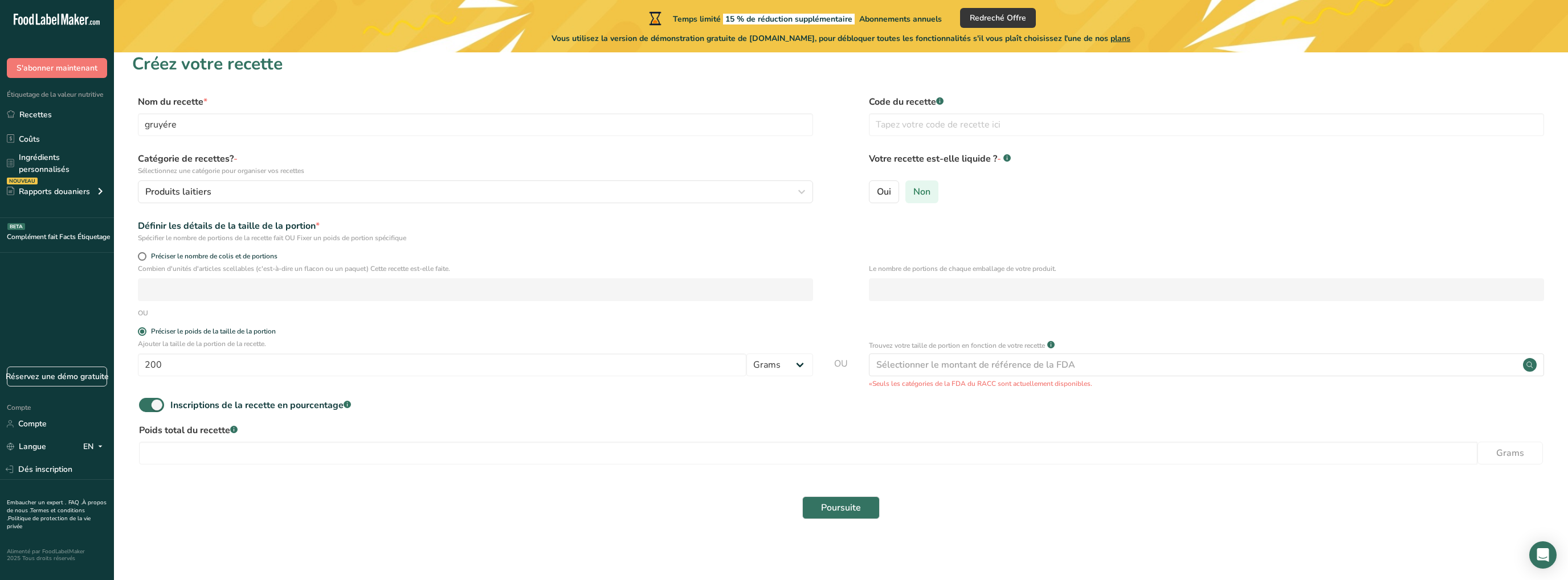
click at [920, 195] on span "Non" at bounding box center [921, 192] width 17 height 11
click at [913, 195] on input "Non" at bounding box center [909, 192] width 8 height 8
click at [934, 363] on div "Sélectionner le montant de référence de la FDA" at bounding box center [976, 365] width 199 height 14
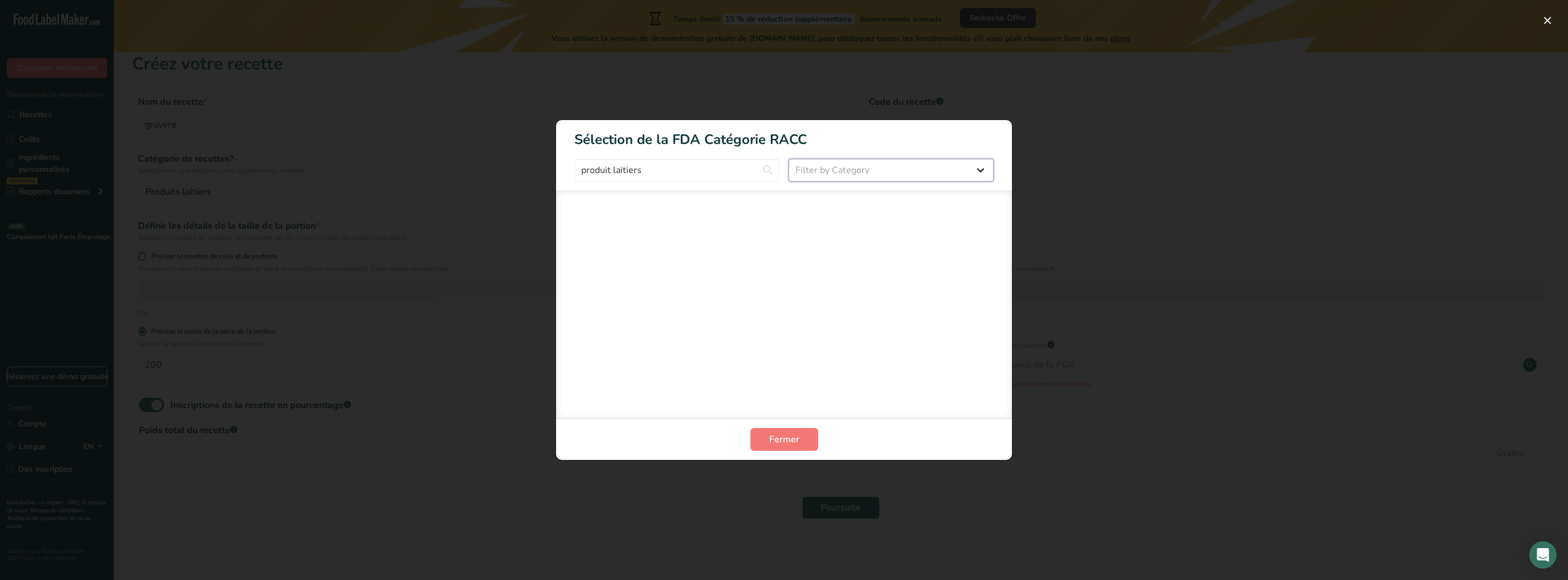
click at [789, 159] on select "Filter by Category All Bakery products [GEOGRAPHIC_DATA] Cereals and other grai…" at bounding box center [891, 170] width 205 height 23
select select "8"
click option "Dairy products and substitutes" at bounding box center [0, 0] width 0 height 0
click at [798, 439] on span "Fermer" at bounding box center [784, 439] width 30 height 14
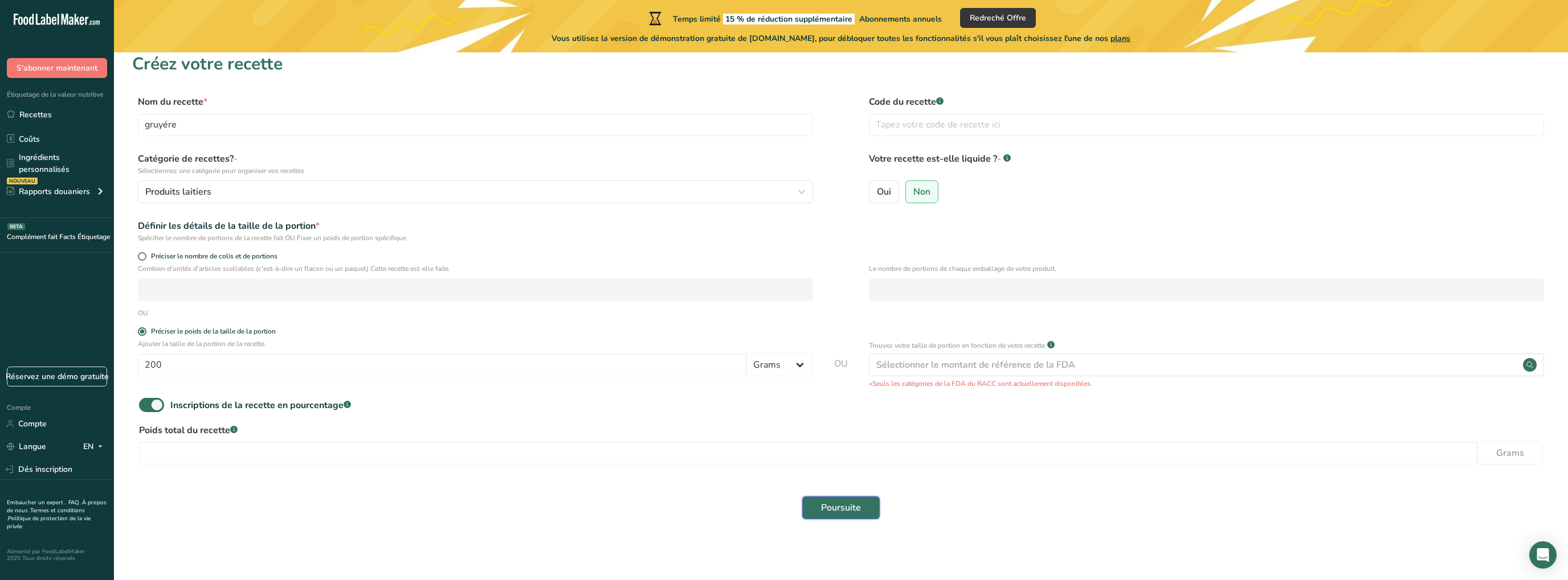
click at [816, 503] on button "Poursuite" at bounding box center [841, 508] width 78 height 23
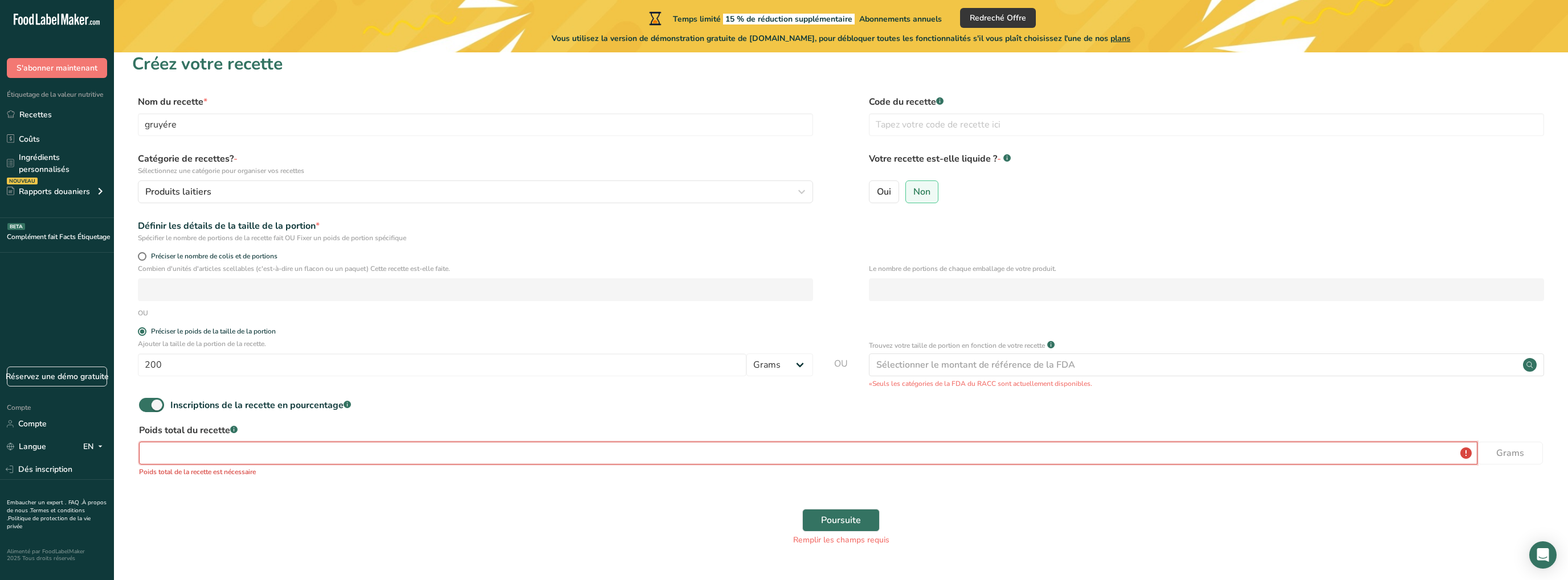
click at [478, 453] on input "number" at bounding box center [808, 453] width 1338 height 23
type input "200"
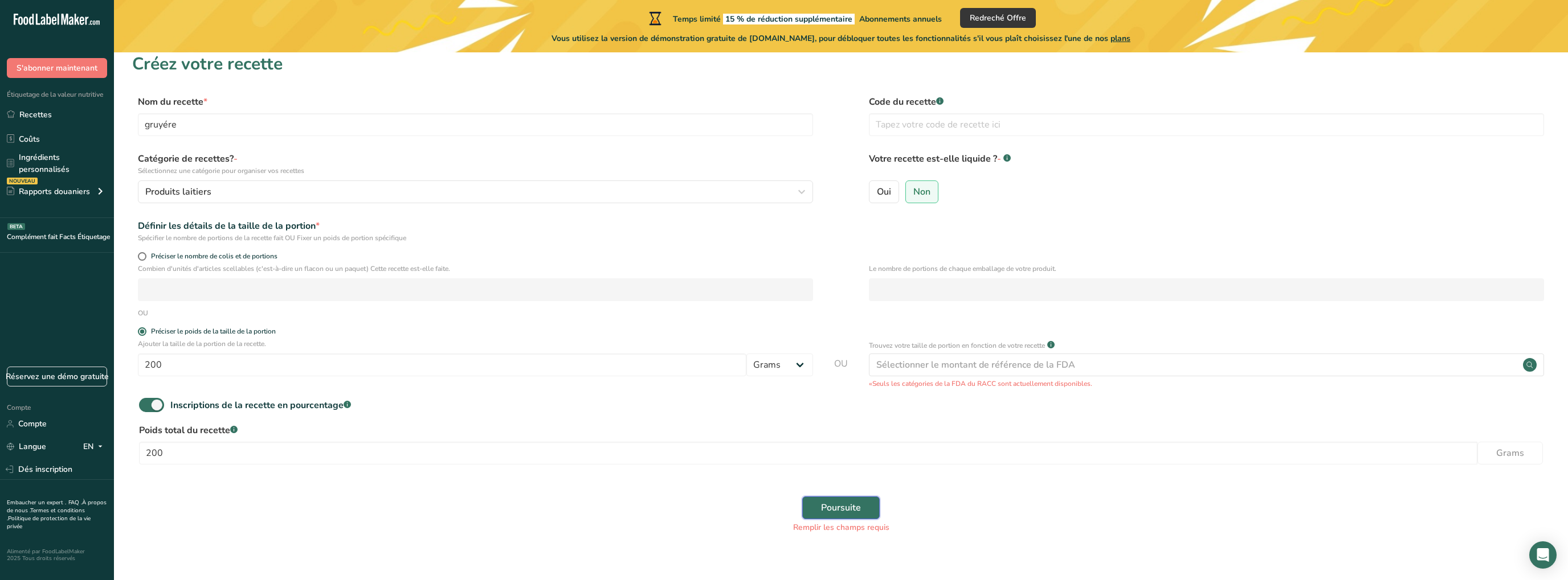
click at [829, 512] on span "Poursuite" at bounding box center [841, 508] width 40 height 14
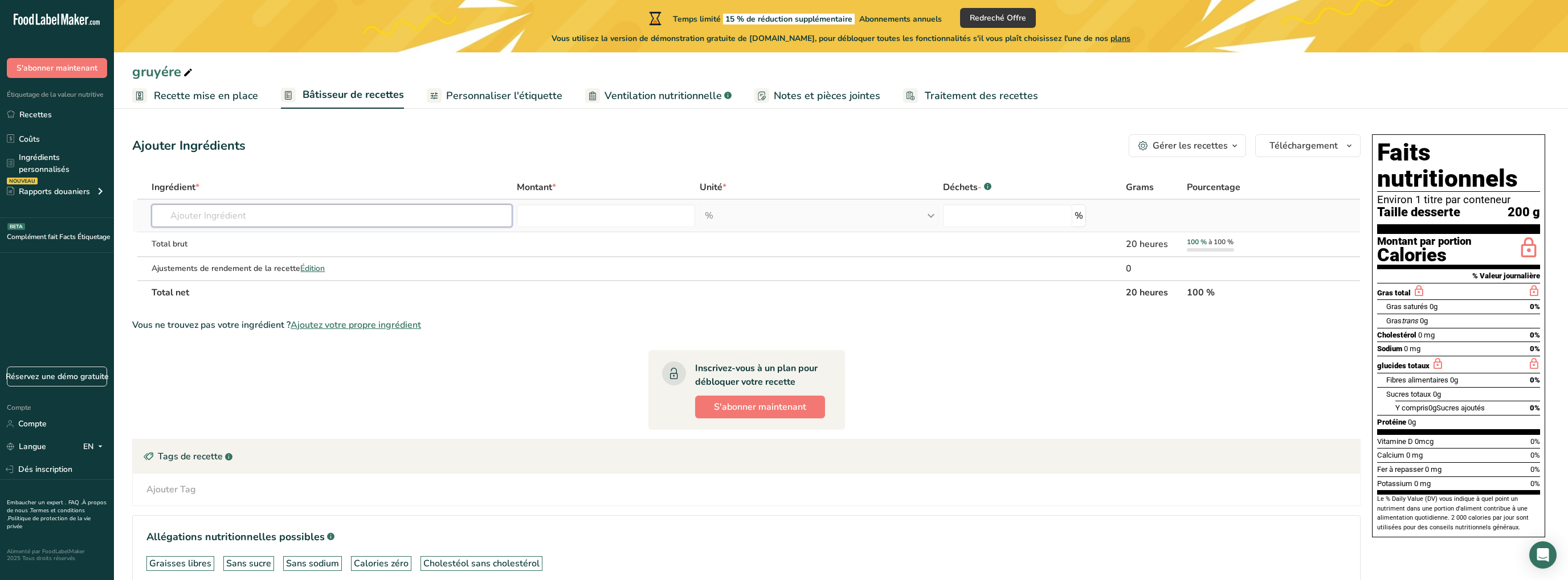
click at [250, 217] on input "text" at bounding box center [331, 216] width 361 height 23
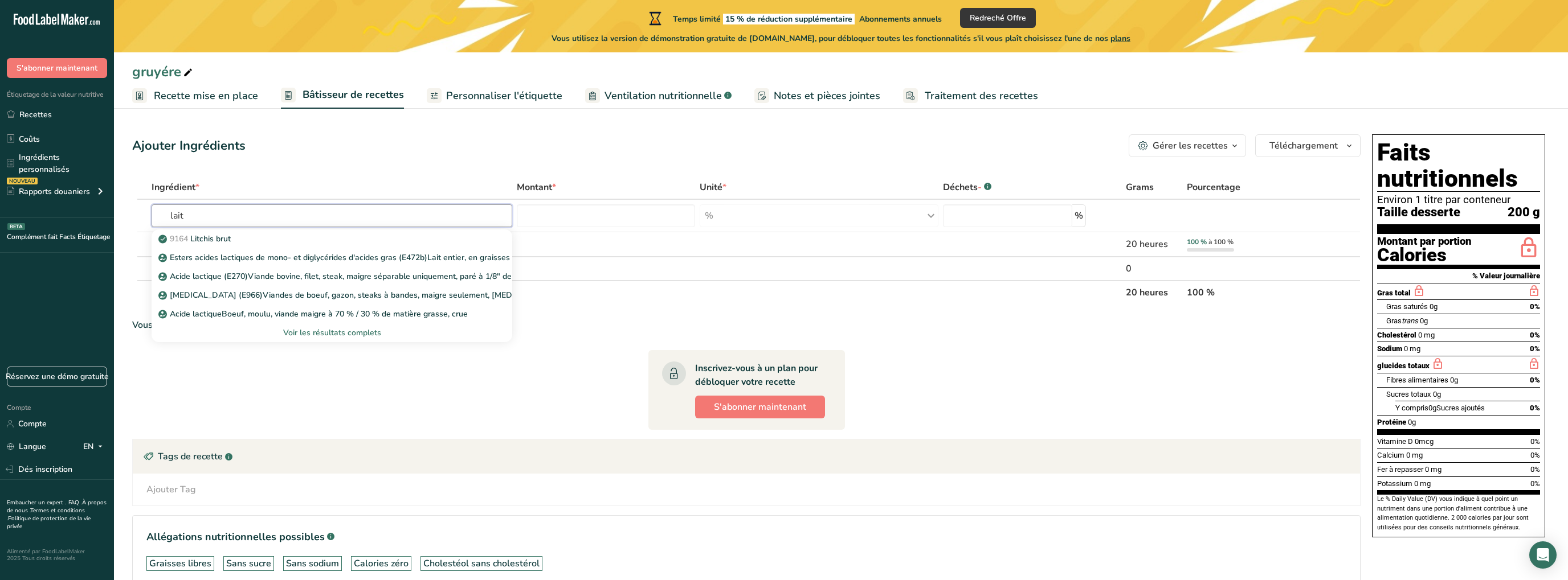
type input "lait"
click at [254, 386] on section "Ingrédient * Montant * Unité * Déchets - .a-a{fill:#347362;}.b-a{fill:#fff;} Gr…" at bounding box center [747, 391] width 1229 height 433
